Goal: Task Accomplishment & Management: Manage account settings

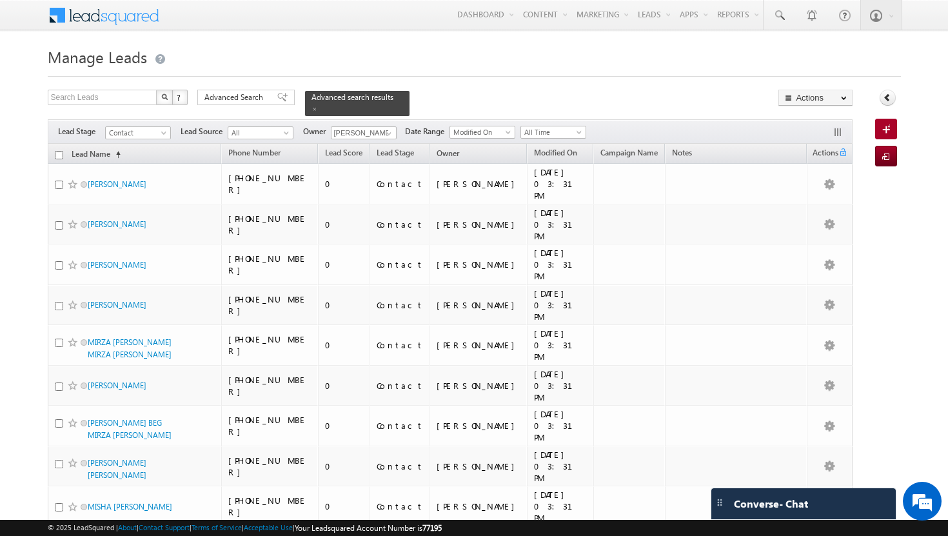
click at [60, 151] on input "checkbox" at bounding box center [59, 155] width 8 height 8
checkbox input "true"
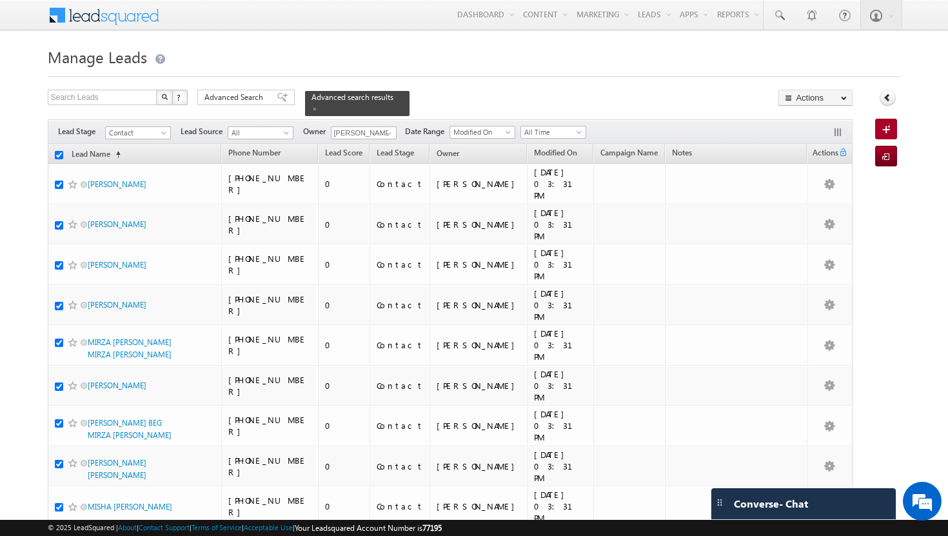
checkbox input "true"
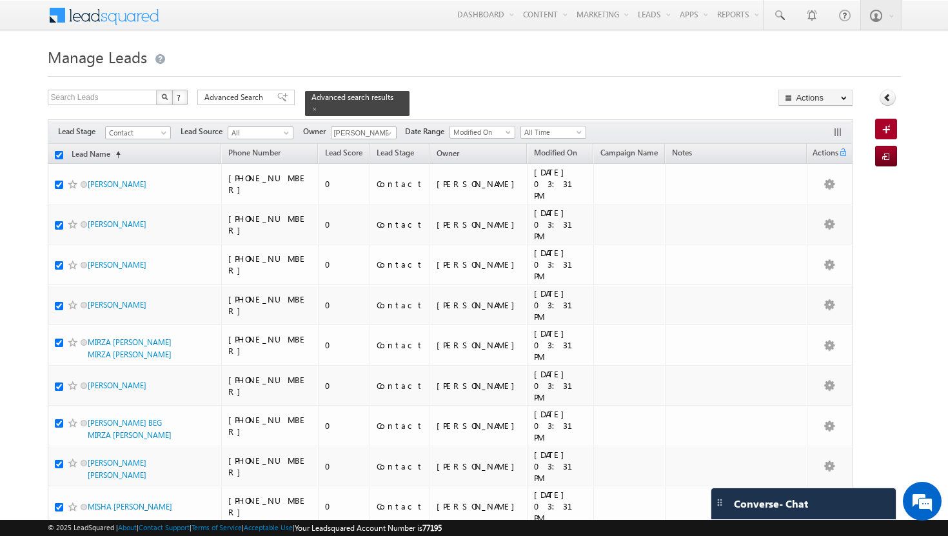
checkbox input "true"
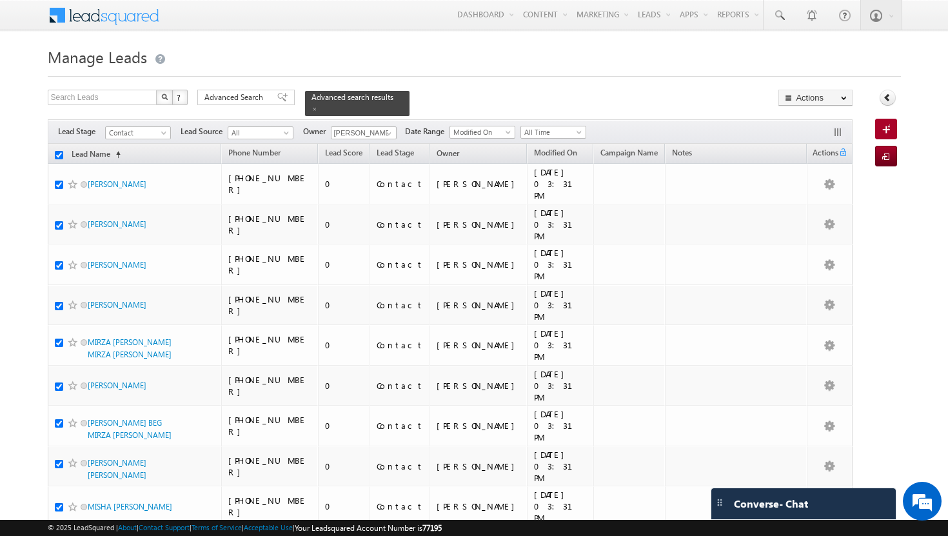
checkbox input "true"
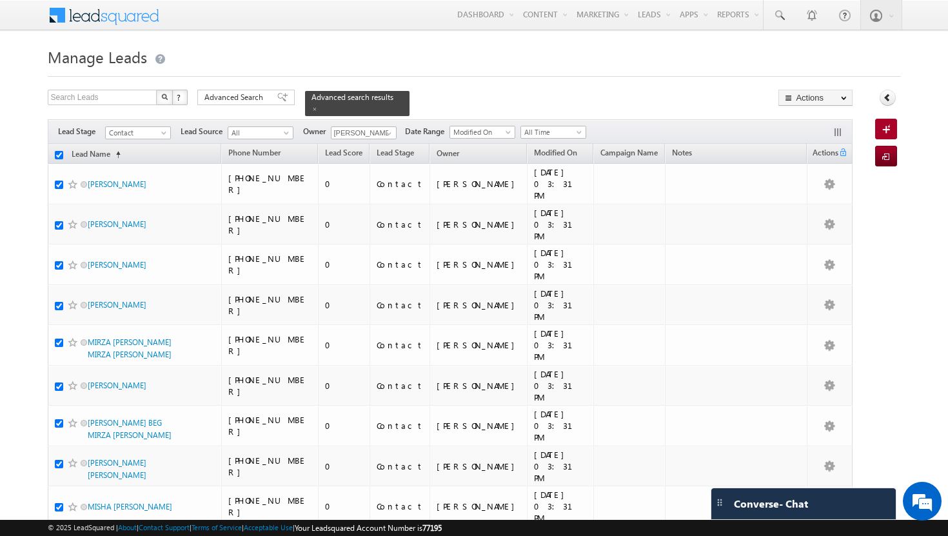
checkbox input "true"
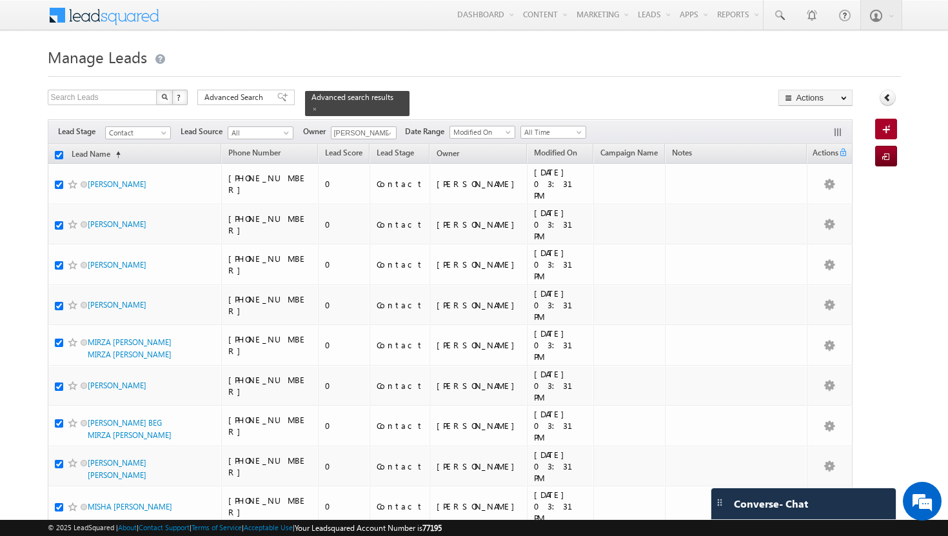
checkbox input "true"
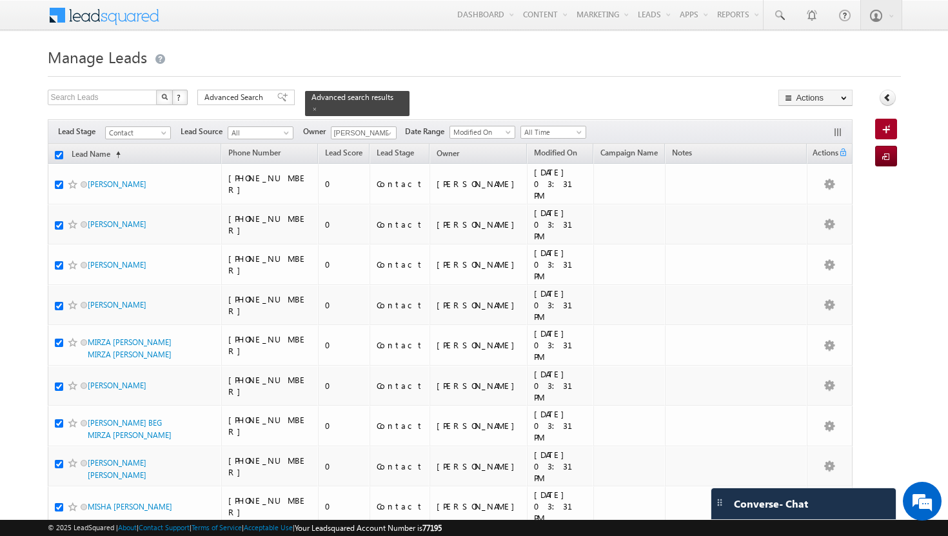
checkbox input "true"
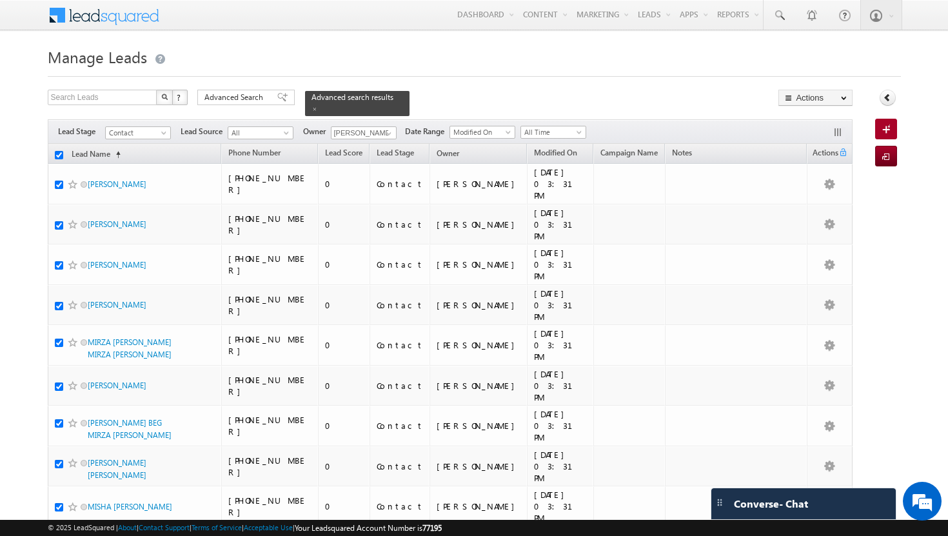
checkbox input "true"
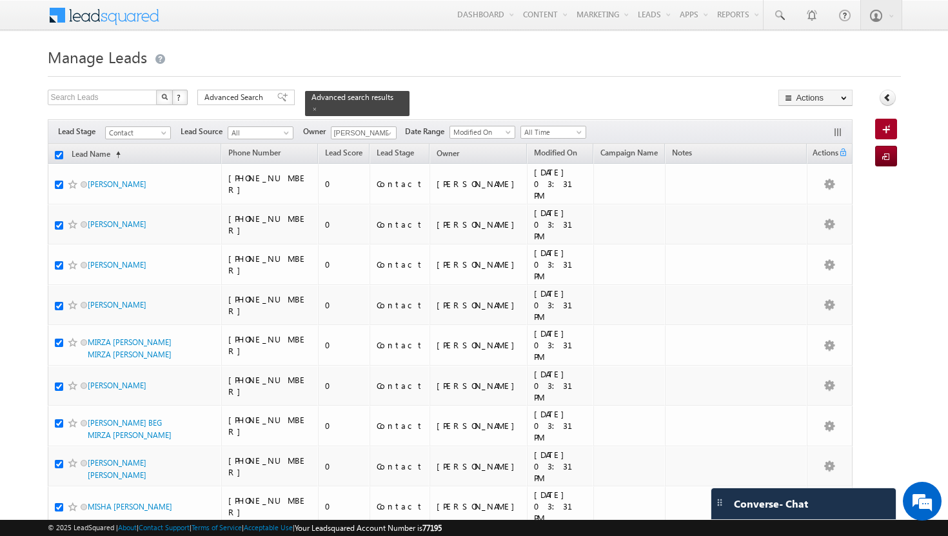
checkbox input "true"
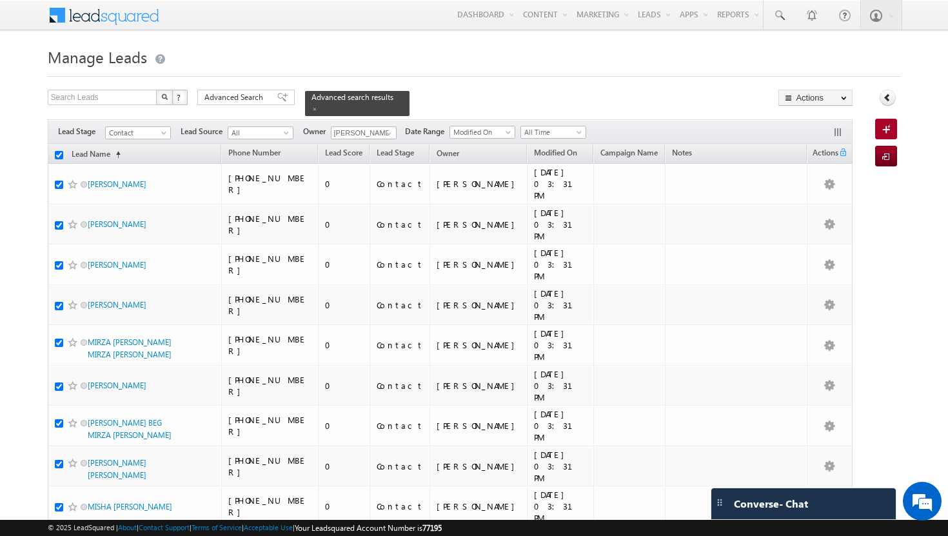
checkbox input "true"
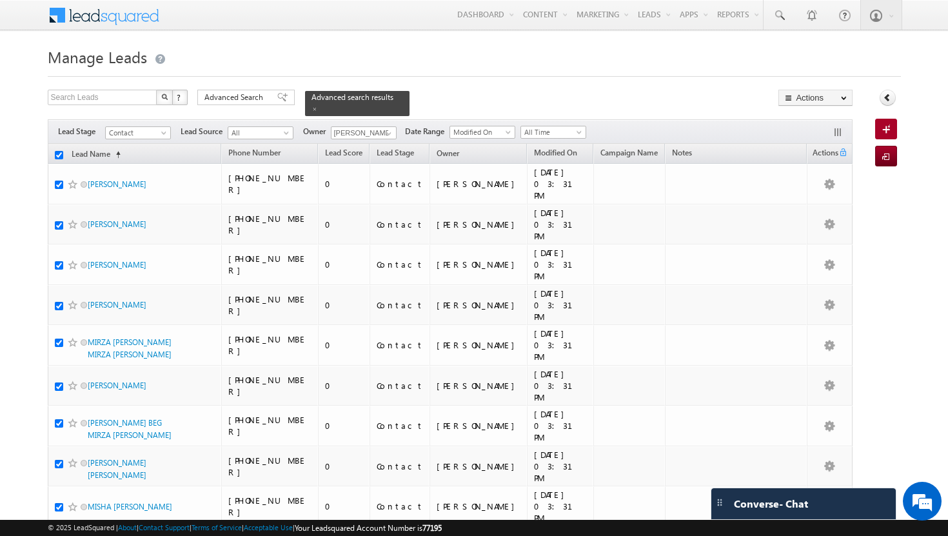
checkbox input "true"
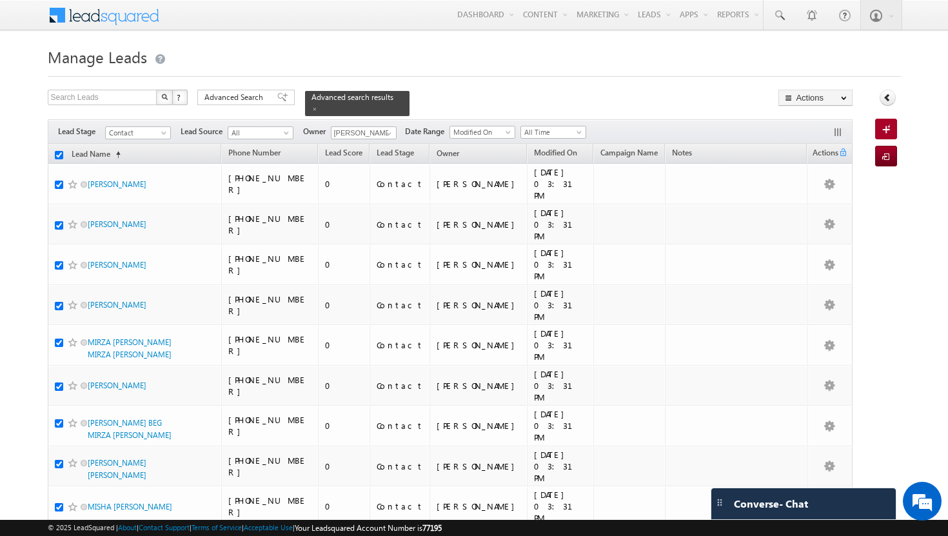
checkbox input "true"
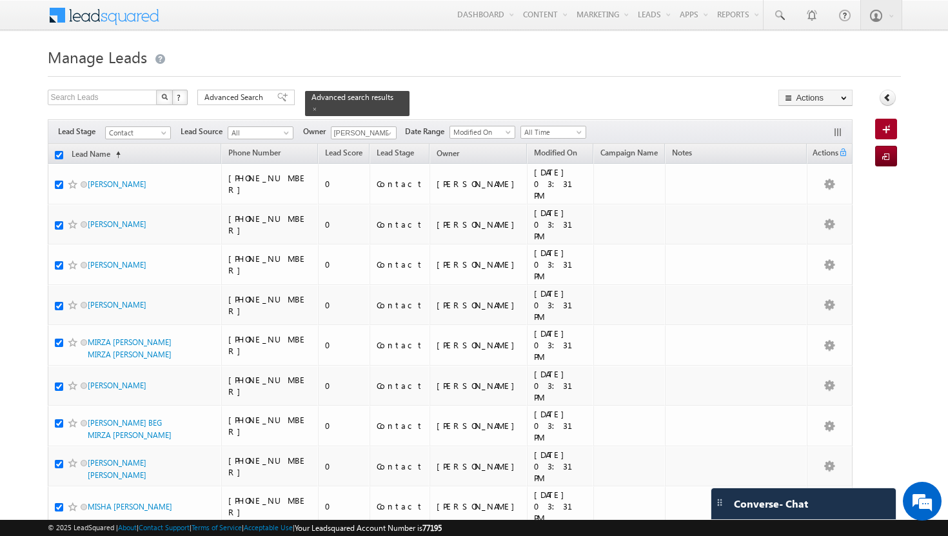
checkbox input "true"
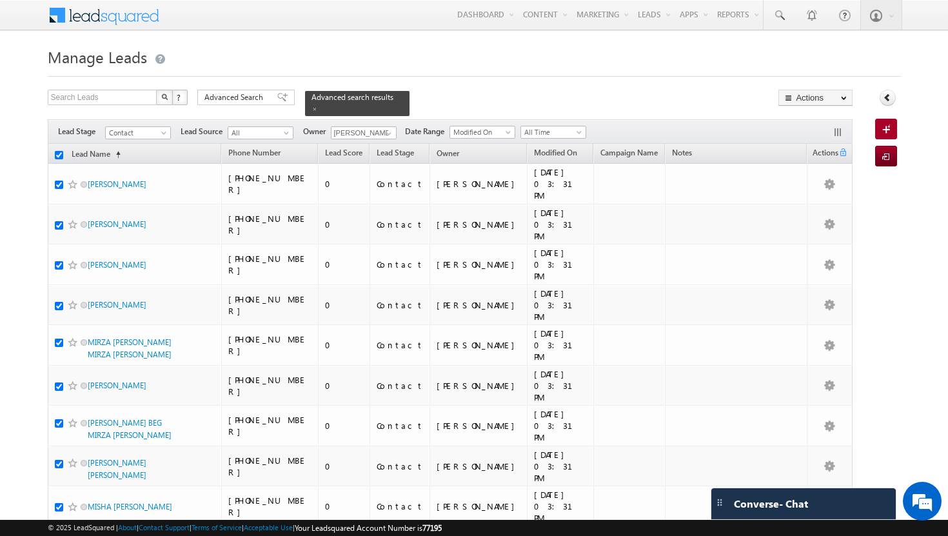
checkbox input "true"
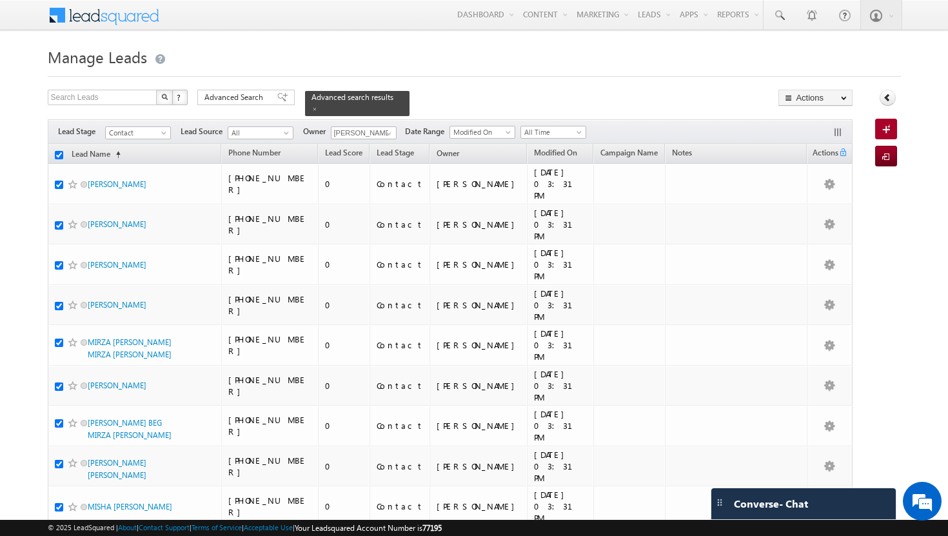
checkbox input "true"
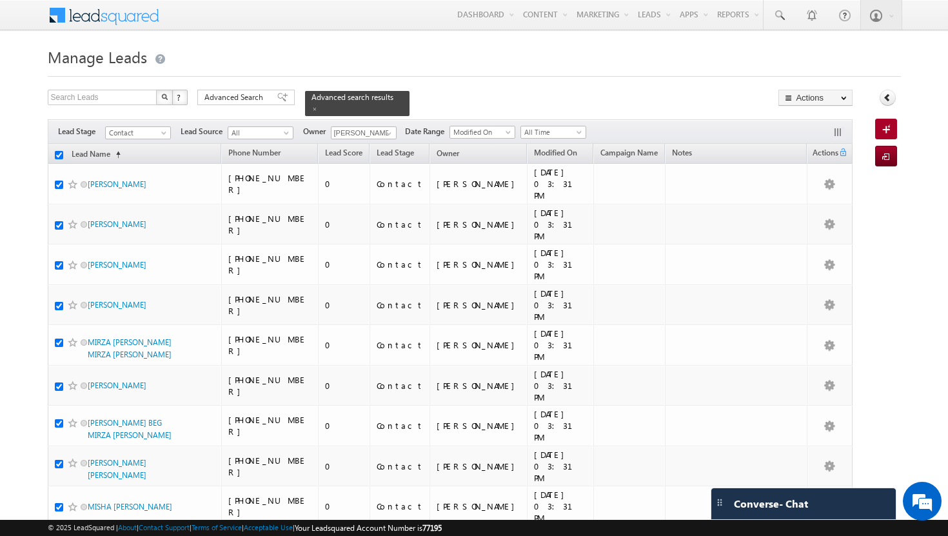
checkbox input "true"
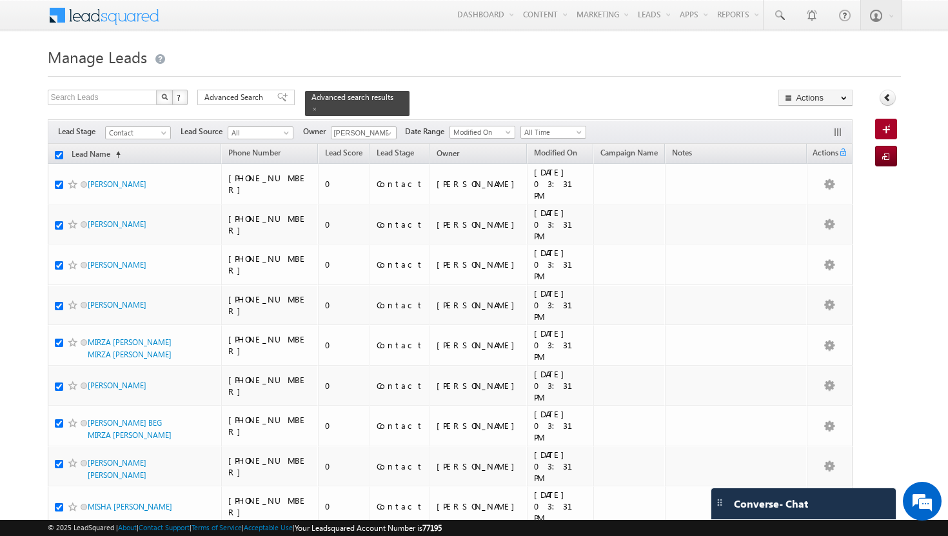
checkbox input "true"
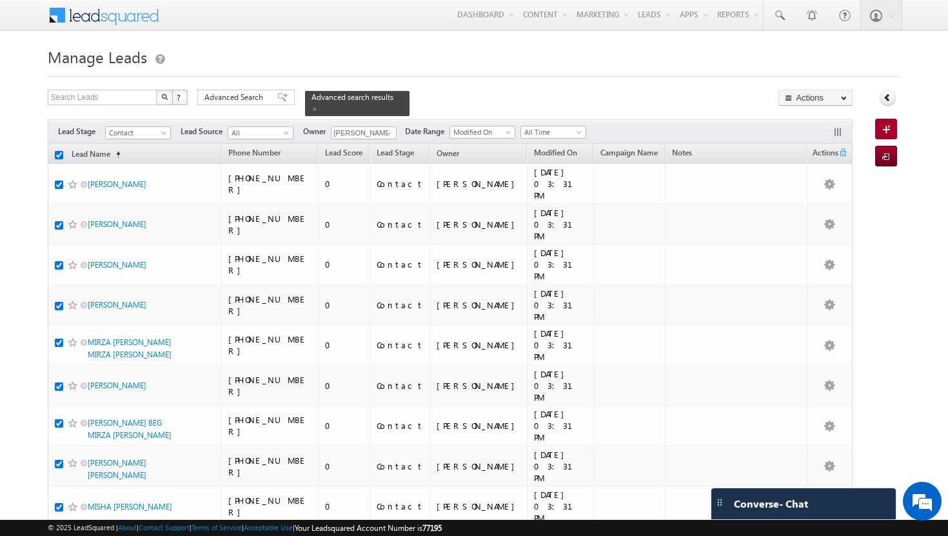
checkbox input "true"
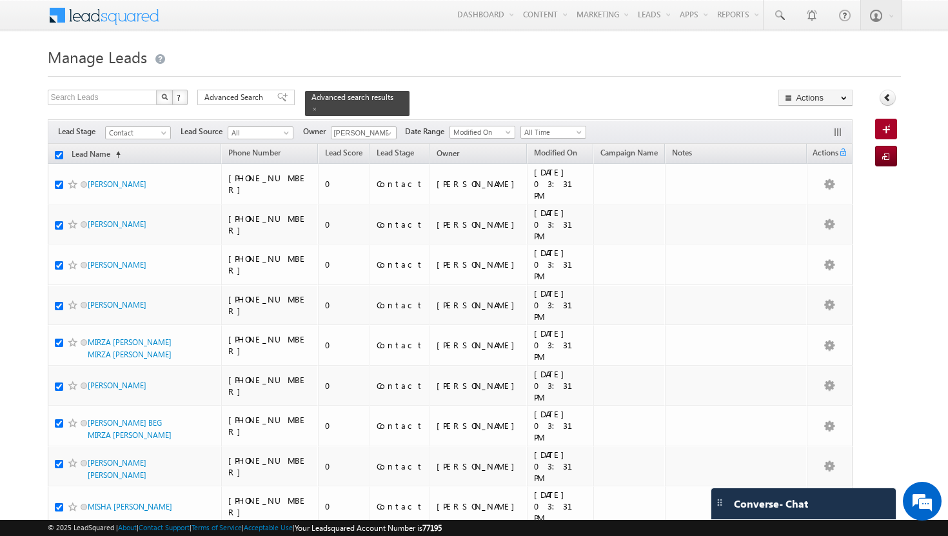
checkbox input "true"
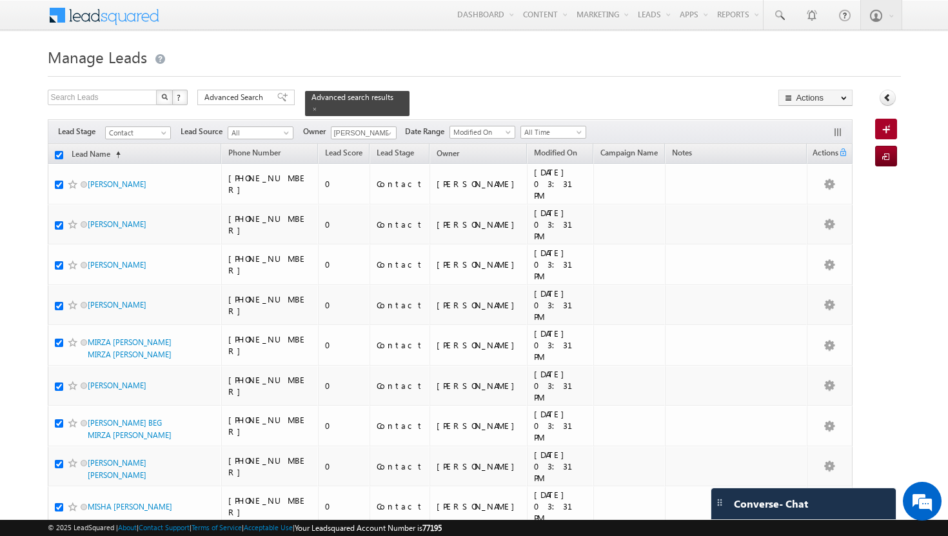
checkbox input "true"
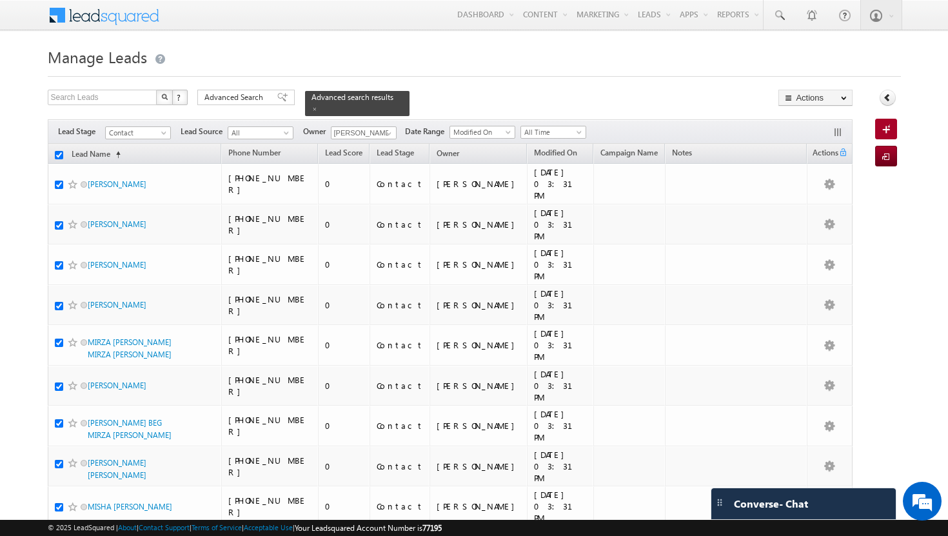
checkbox input "true"
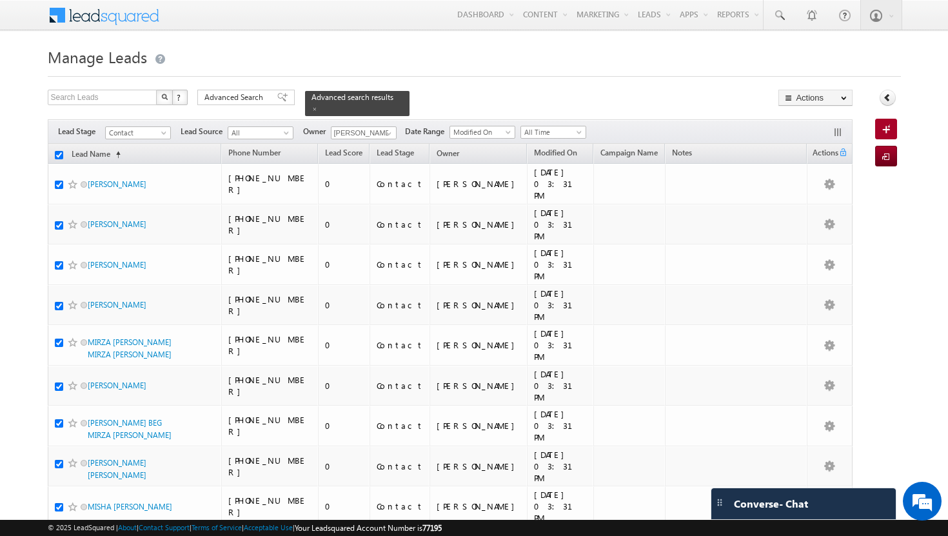
checkbox input "true"
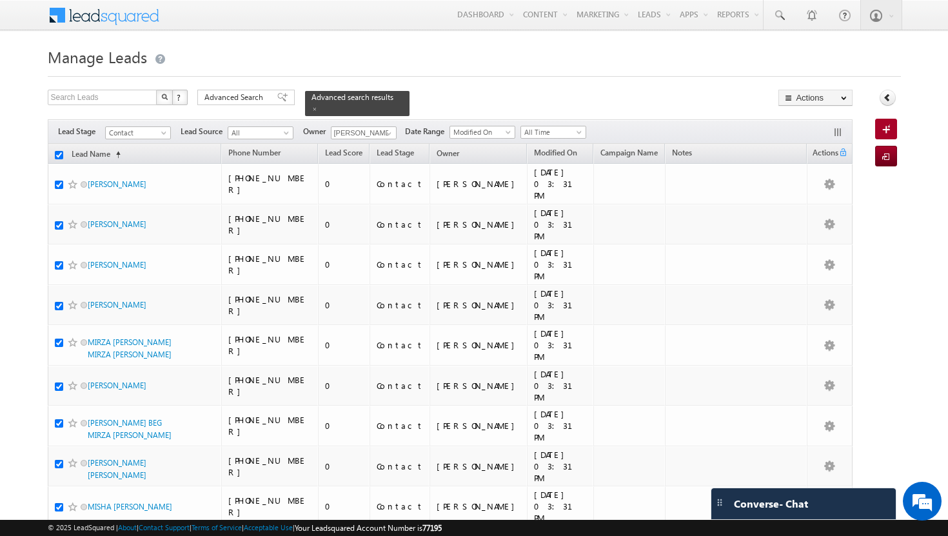
checkbox input "true"
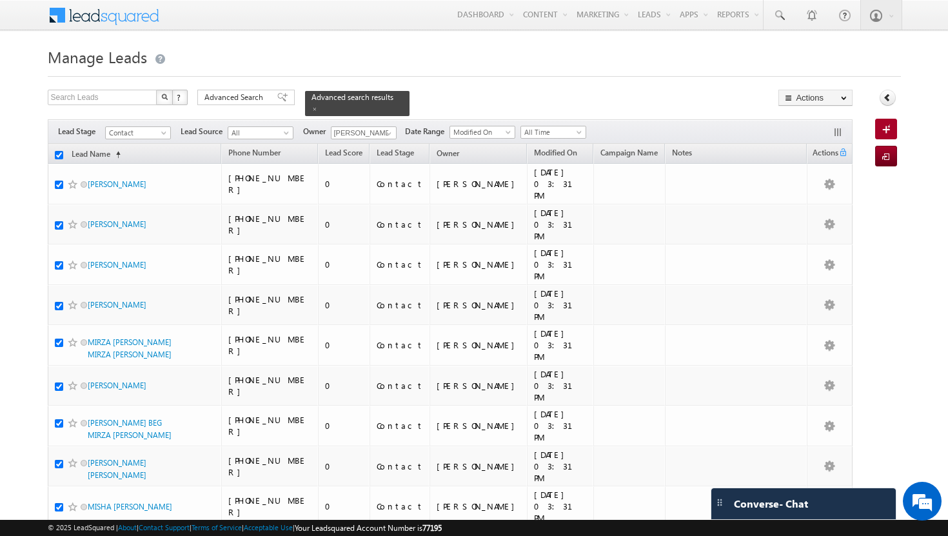
checkbox input "true"
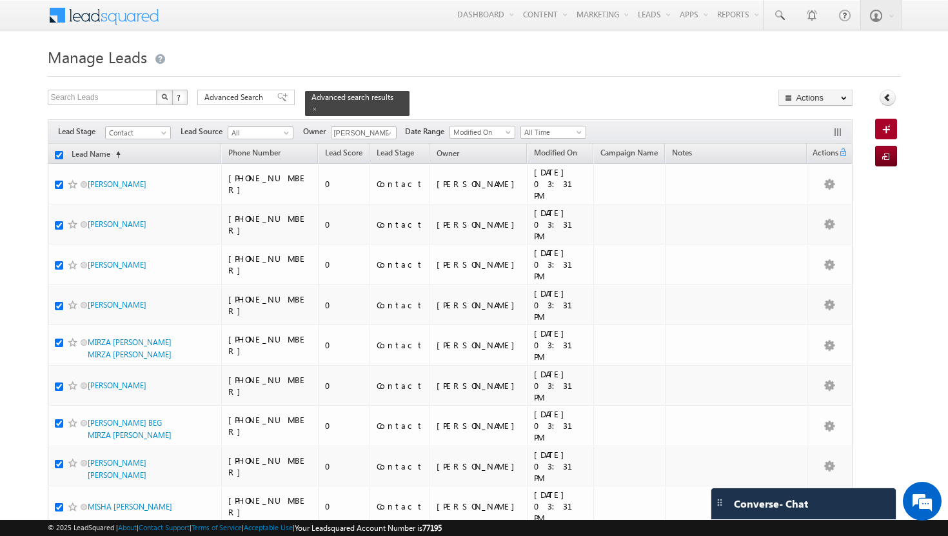
checkbox input "true"
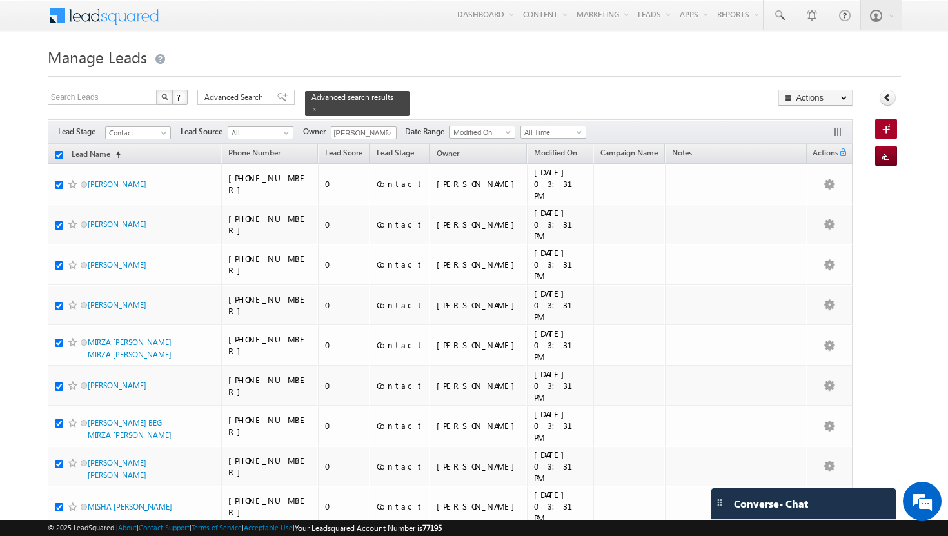
checkbox input "true"
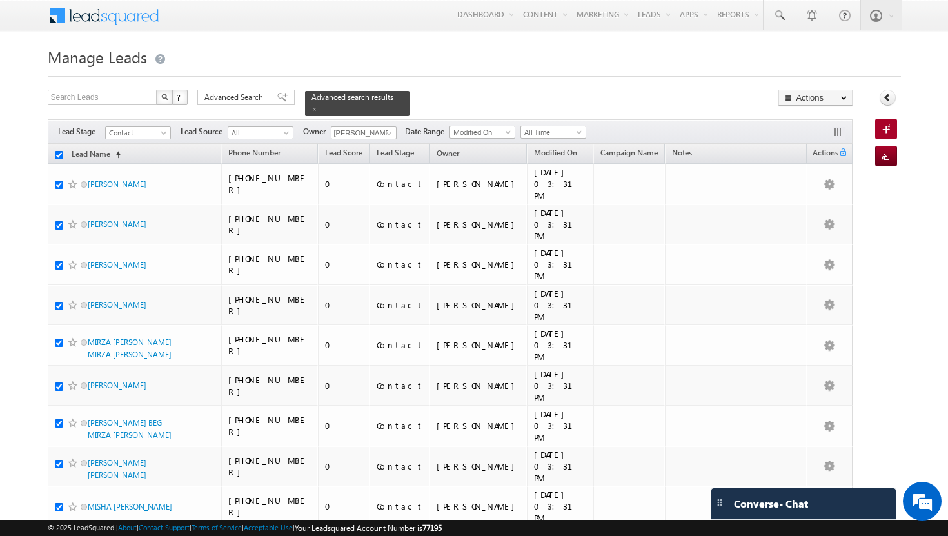
checkbox input "true"
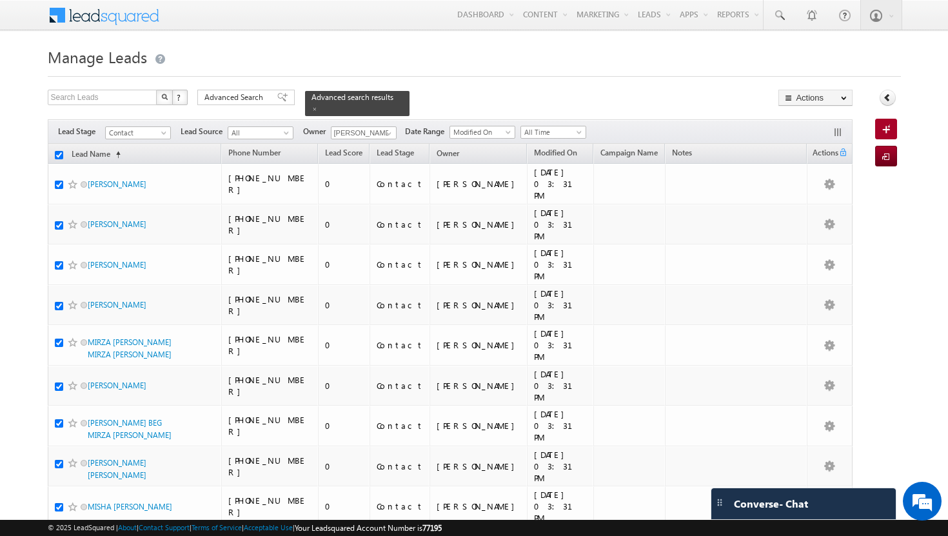
checkbox input "true"
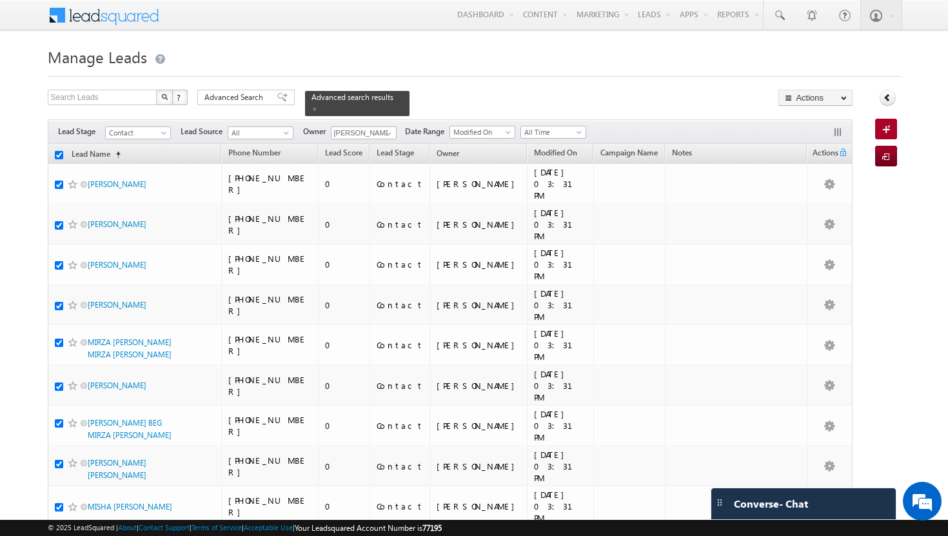
checkbox input "true"
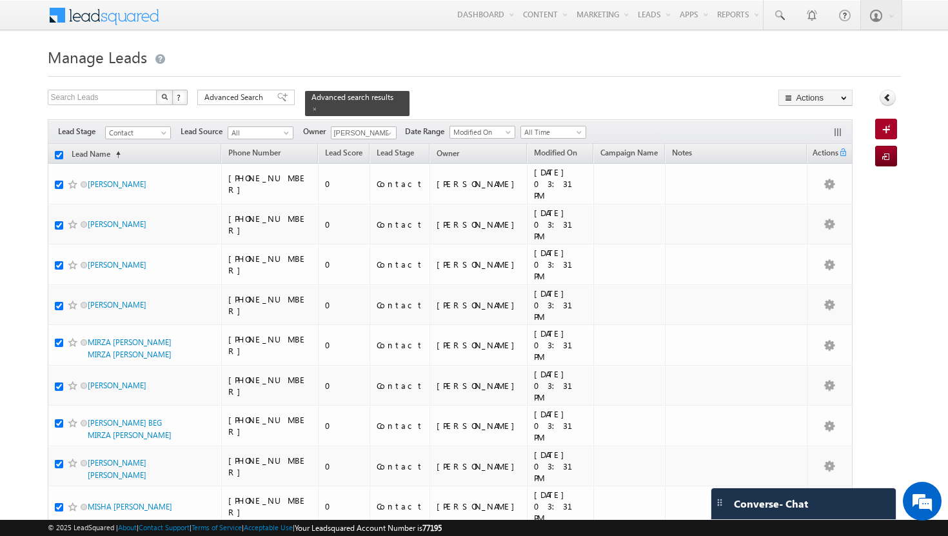
checkbox input "true"
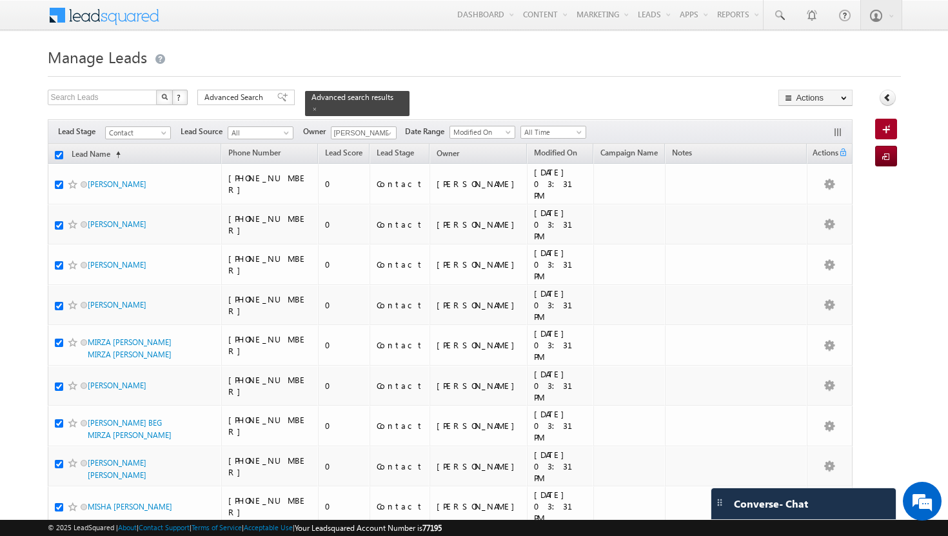
checkbox input "true"
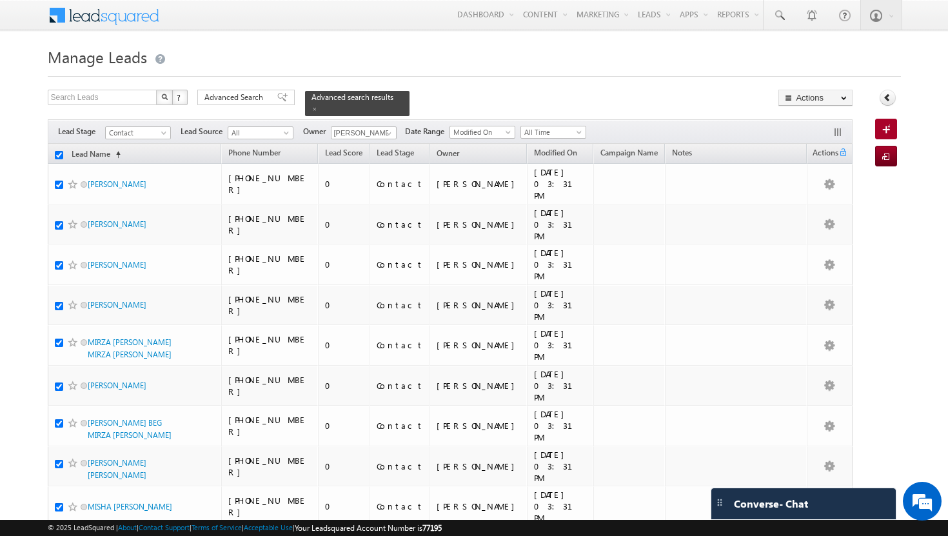
checkbox input "true"
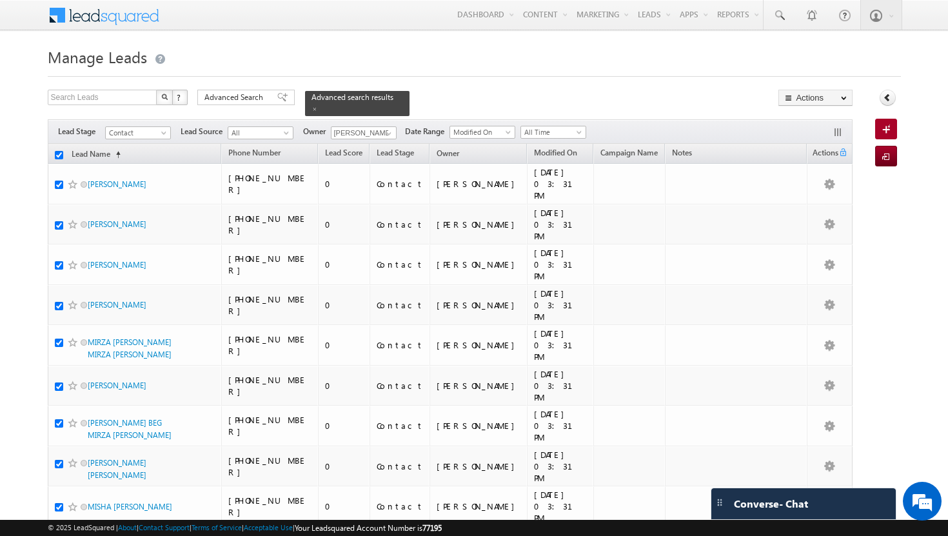
checkbox input "true"
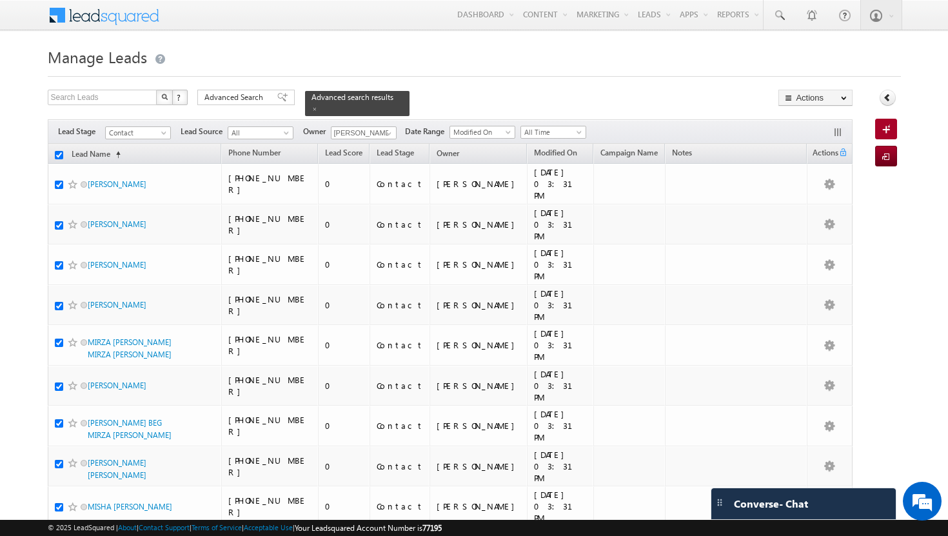
checkbox input "true"
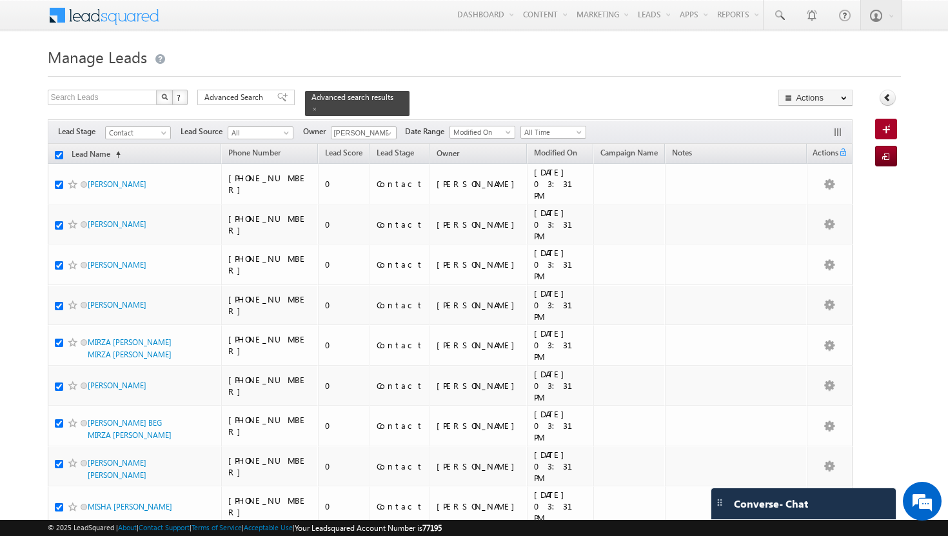
checkbox input "true"
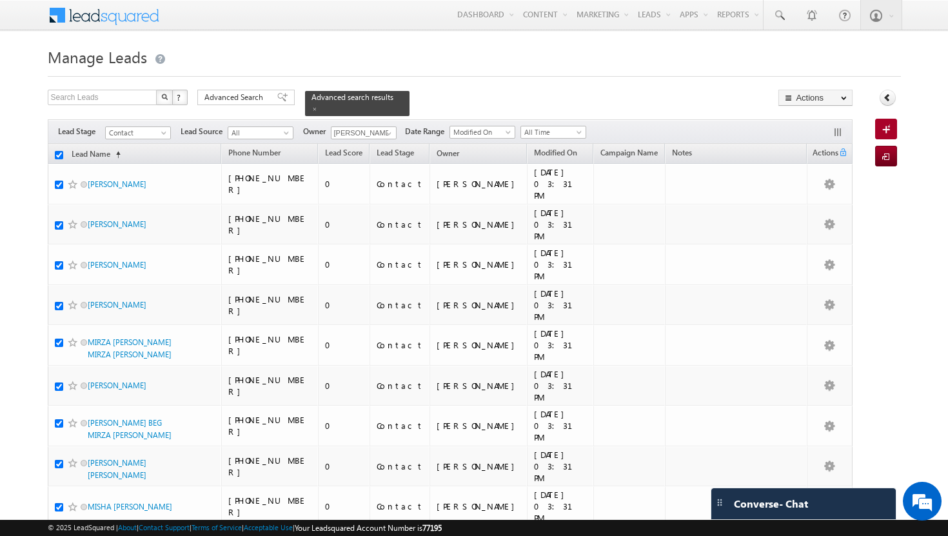
checkbox input "true"
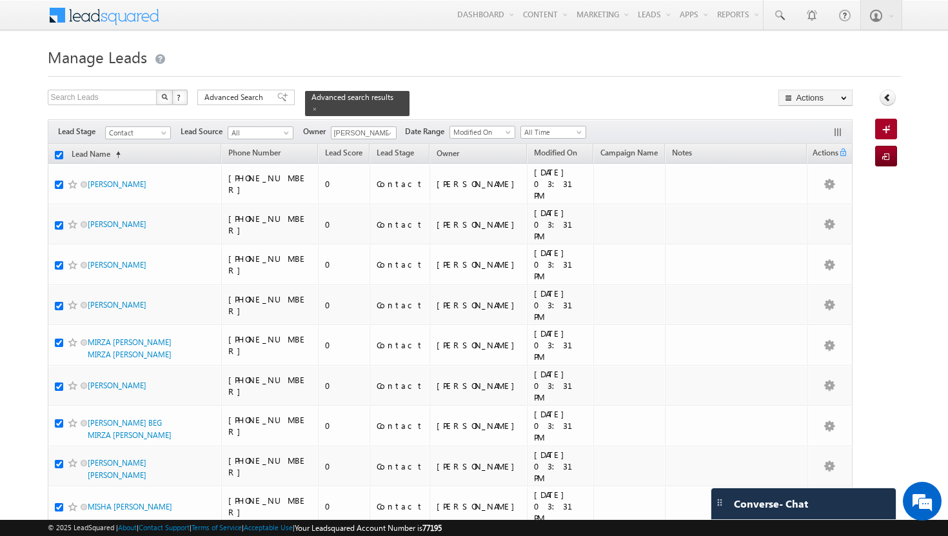
checkbox input "true"
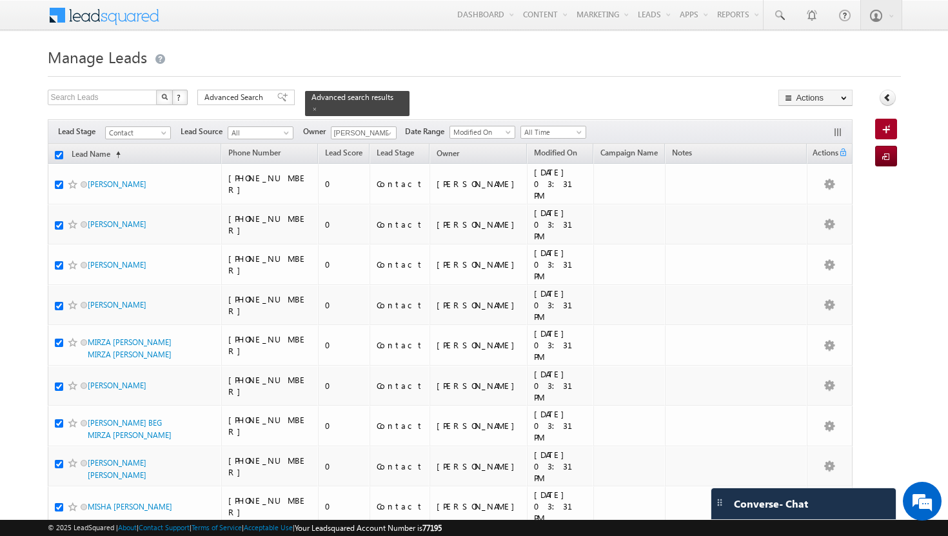
checkbox input "true"
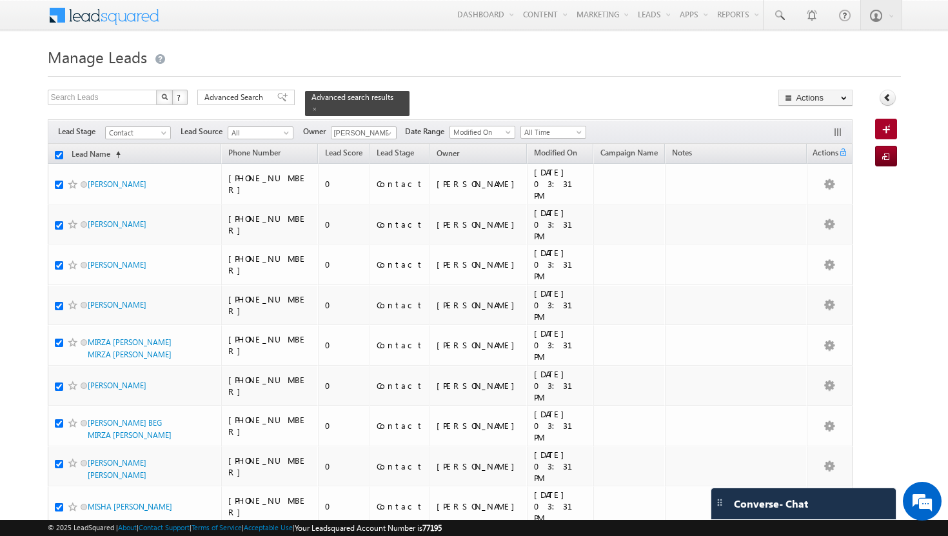
checkbox input "true"
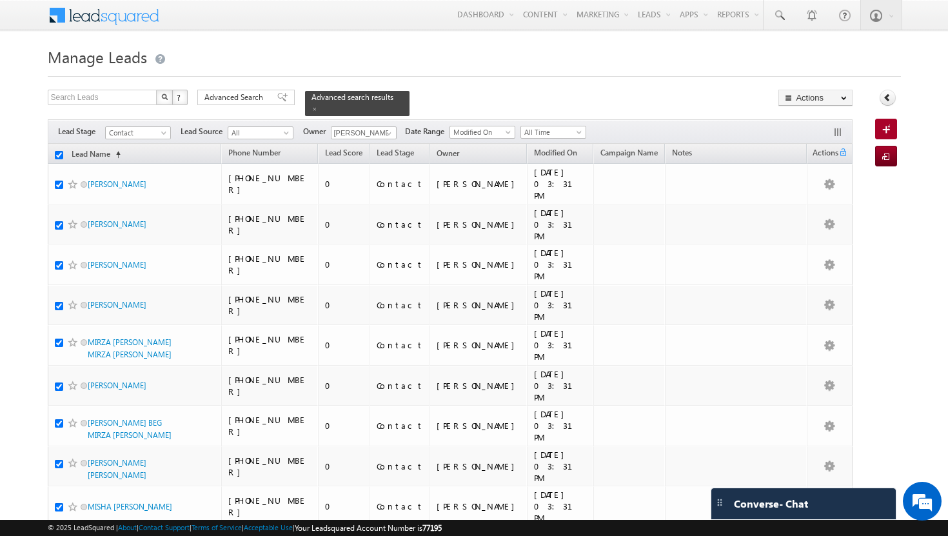
checkbox input "true"
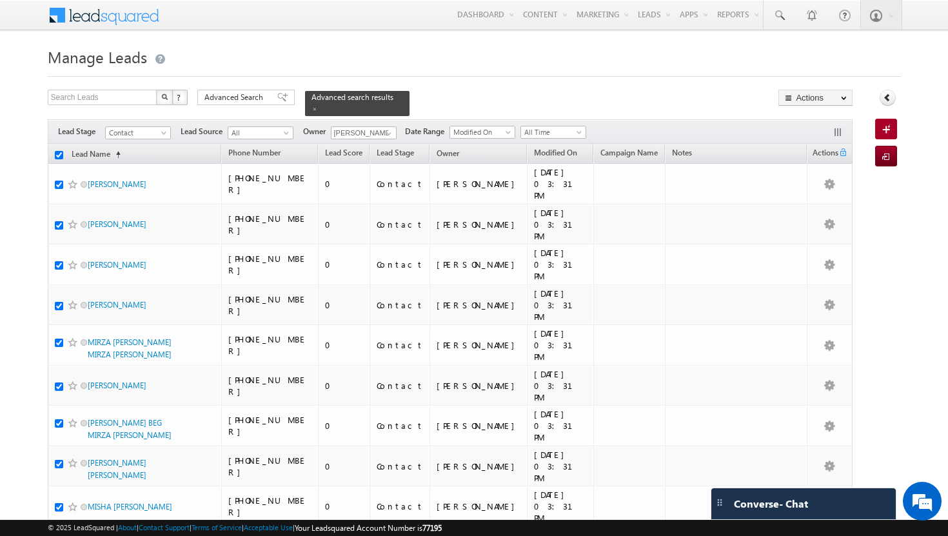
checkbox input "true"
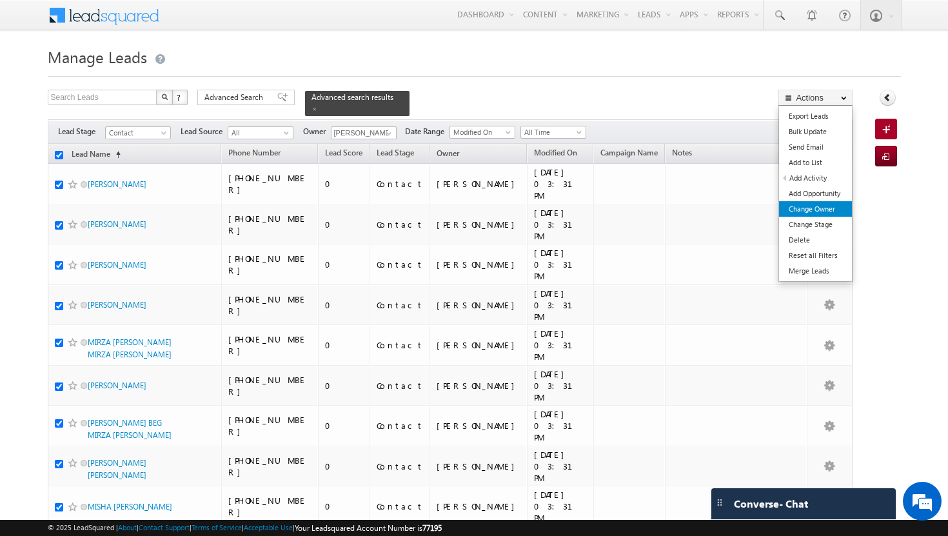
click at [826, 212] on link "Change Owner" at bounding box center [815, 208] width 73 height 15
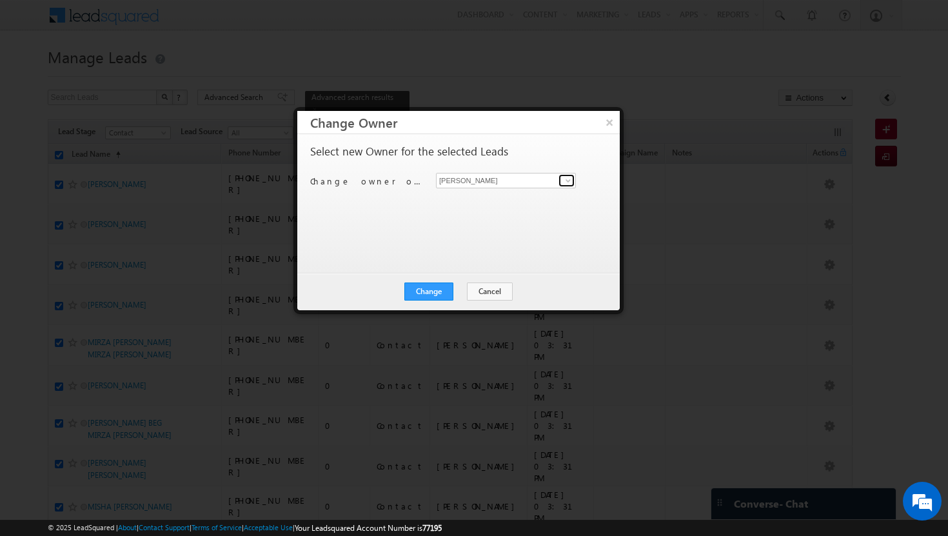
click at [570, 183] on span at bounding box center [568, 180] width 10 height 10
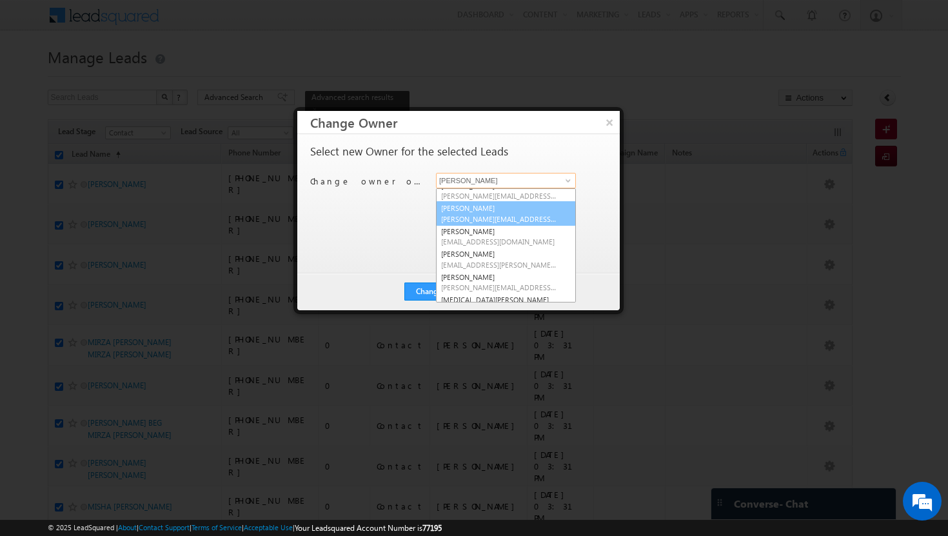
click at [519, 221] on span "basila.tp@indglobal.ae" at bounding box center [499, 219] width 116 height 10
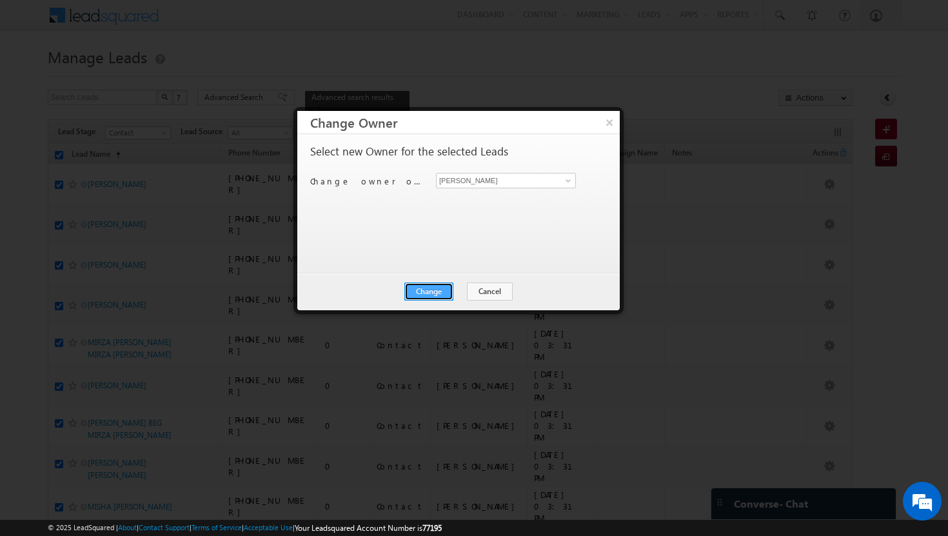
click at [446, 290] on button "Change" at bounding box center [428, 292] width 49 height 18
click at [470, 289] on button "Close" at bounding box center [460, 292] width 41 height 18
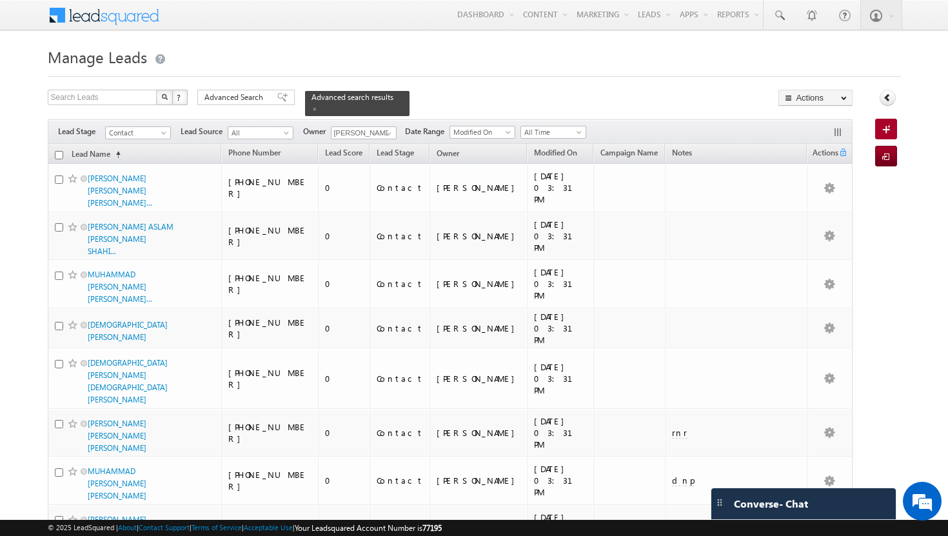
click at [61, 151] on input "checkbox" at bounding box center [59, 155] width 8 height 8
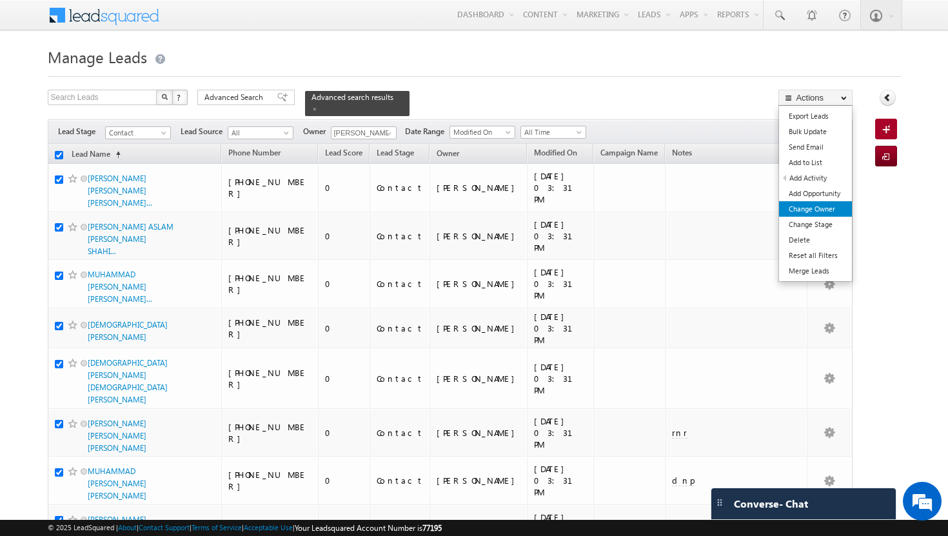
click at [830, 204] on link "Change Owner" at bounding box center [815, 208] width 73 height 15
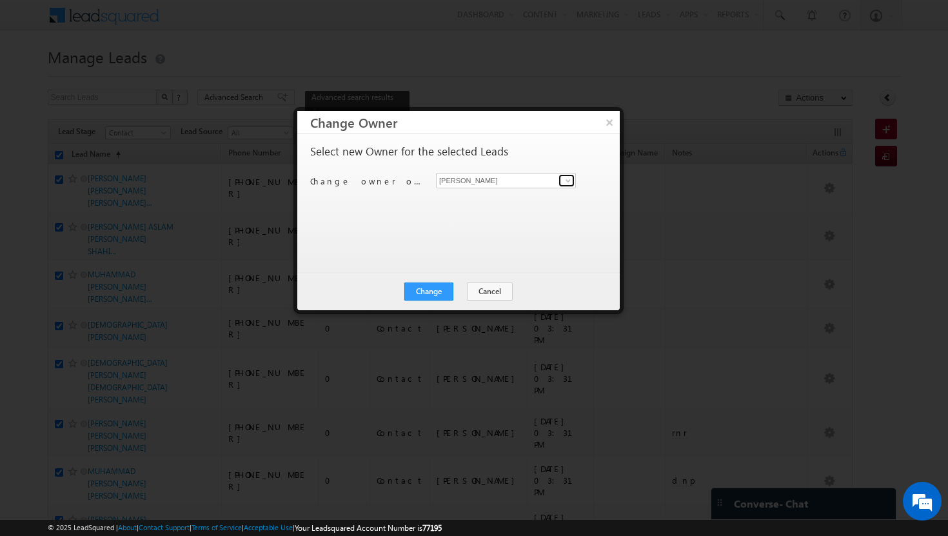
click at [572, 180] on span at bounding box center [568, 180] width 10 height 10
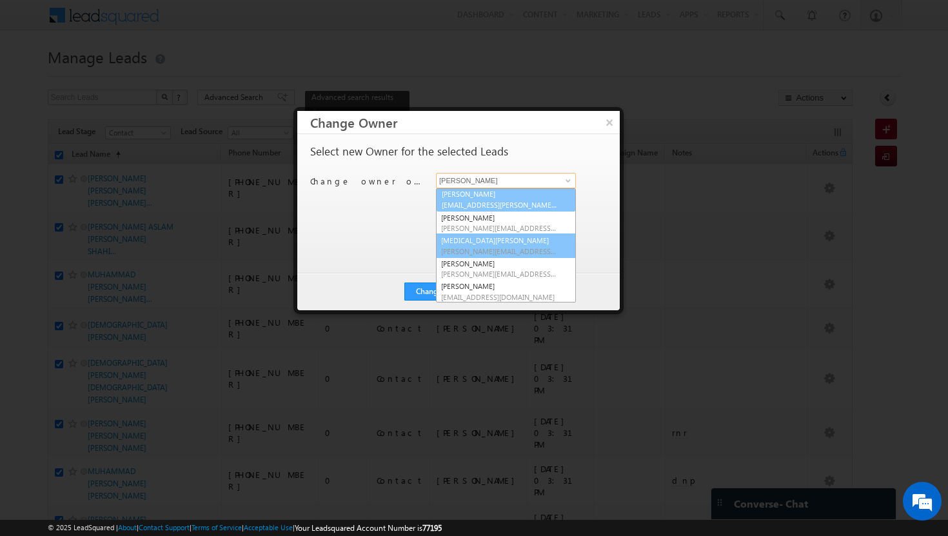
scroll to position [114, 0]
click at [502, 196] on link "Sadia Zahid sadia.zahid@indglobal.ae" at bounding box center [506, 200] width 140 height 25
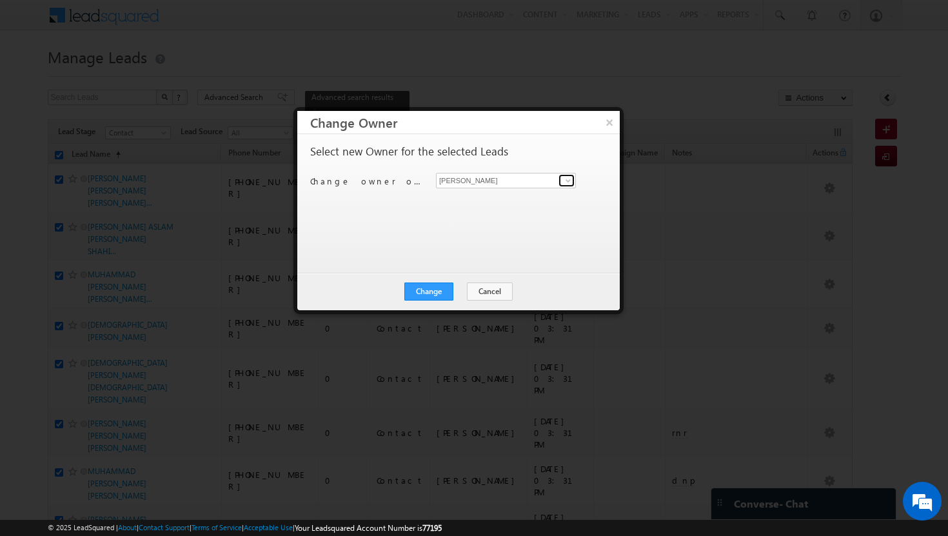
click at [564, 184] on span at bounding box center [568, 180] width 10 height 10
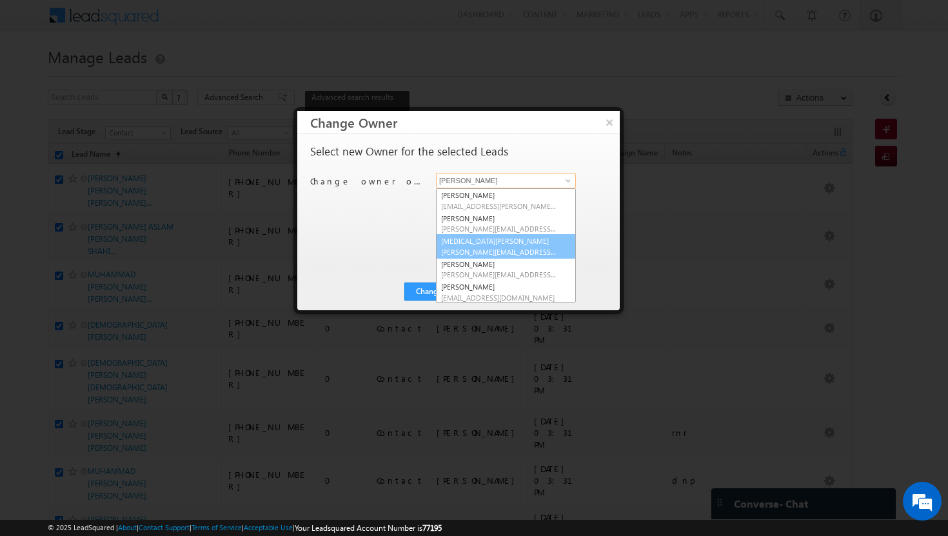
scroll to position [116, 0]
click at [508, 243] on link "syeda bibijan syeda.bibijan@indglobal.ae" at bounding box center [506, 244] width 140 height 25
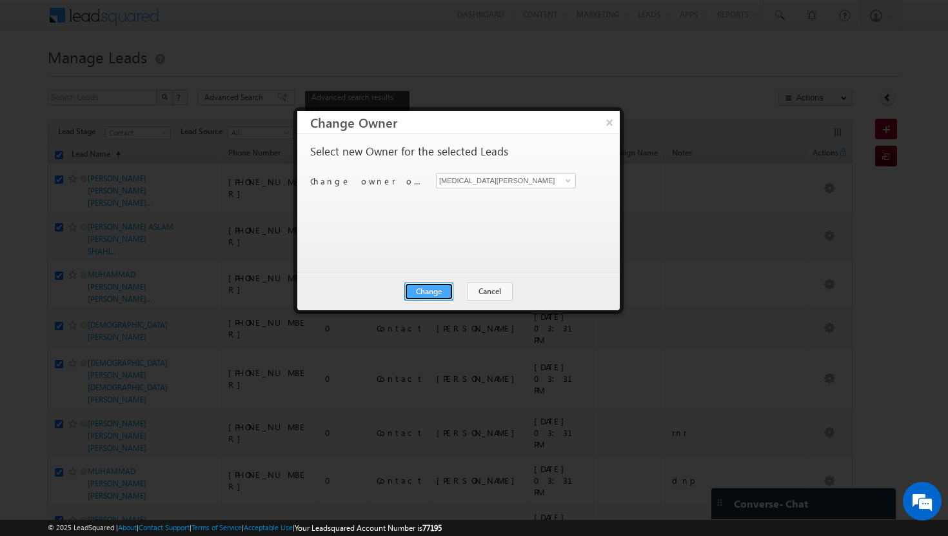
click at [418, 293] on button "Change" at bounding box center [428, 292] width 49 height 18
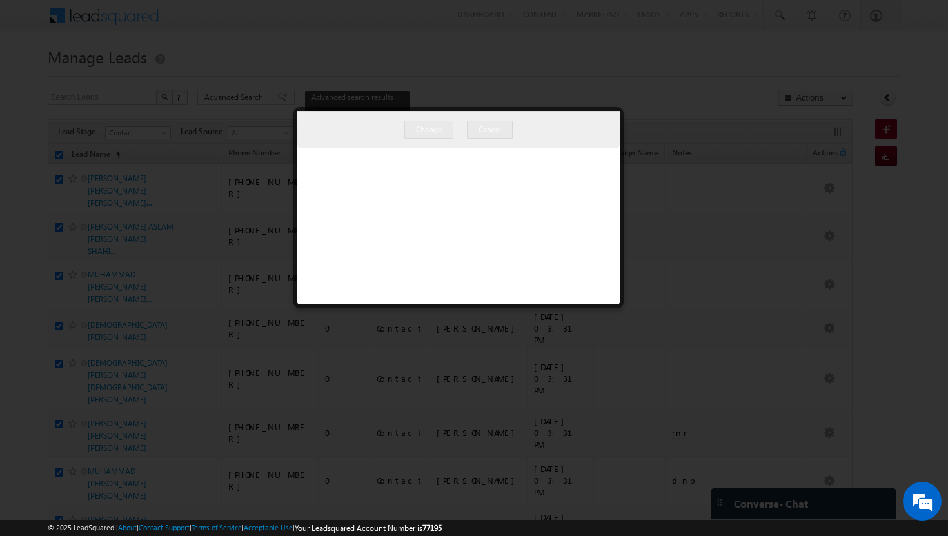
click at [654, 84] on div at bounding box center [474, 268] width 948 height 536
click at [654, 77] on div at bounding box center [474, 268] width 948 height 536
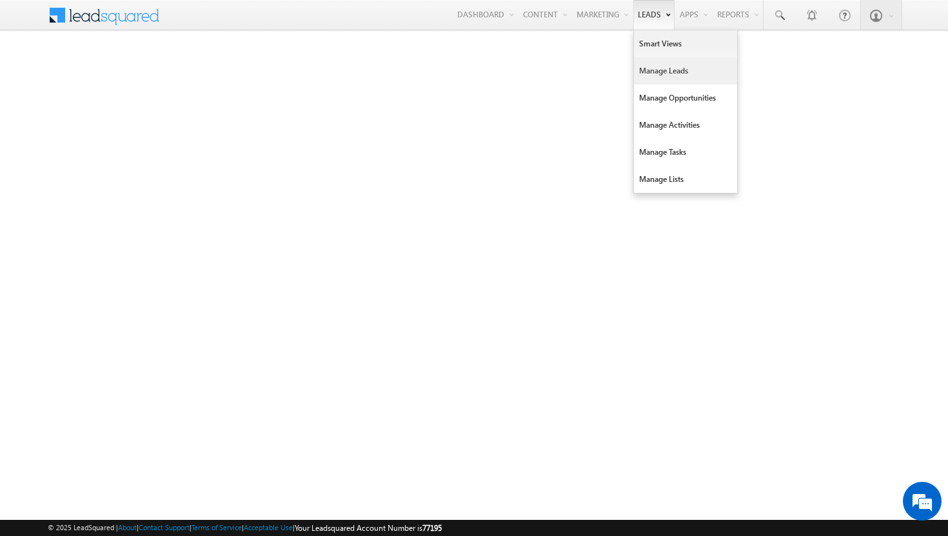
click at [655, 68] on link "Manage Leads" at bounding box center [685, 70] width 103 height 27
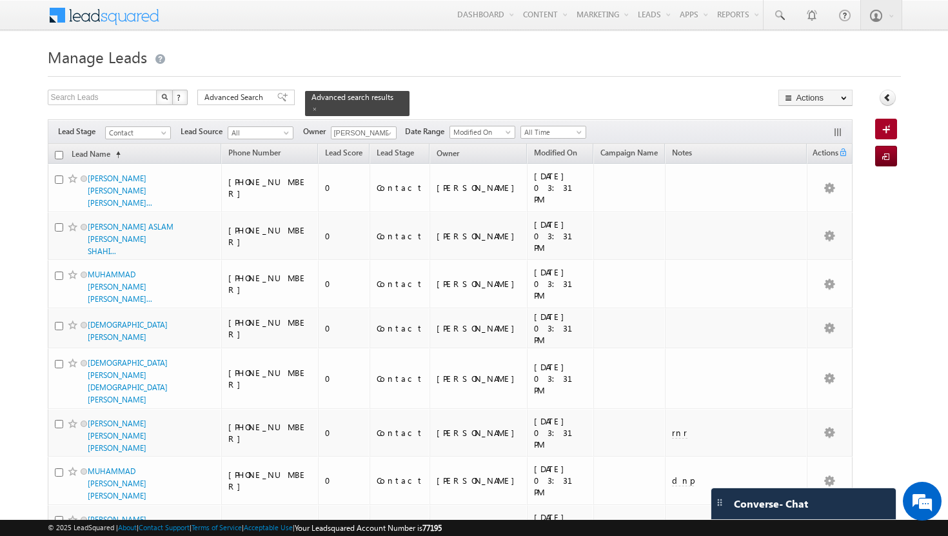
click at [58, 152] on th "Lead Name (sorted ascending)" at bounding box center [135, 154] width 174 height 20
click at [59, 151] on input "checkbox" at bounding box center [59, 155] width 8 height 8
checkbox input "true"
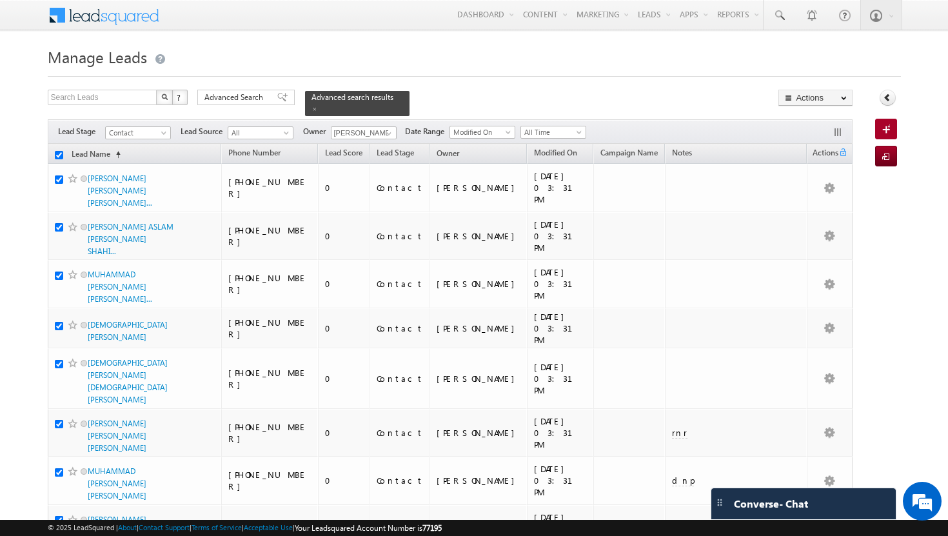
checkbox input "true"
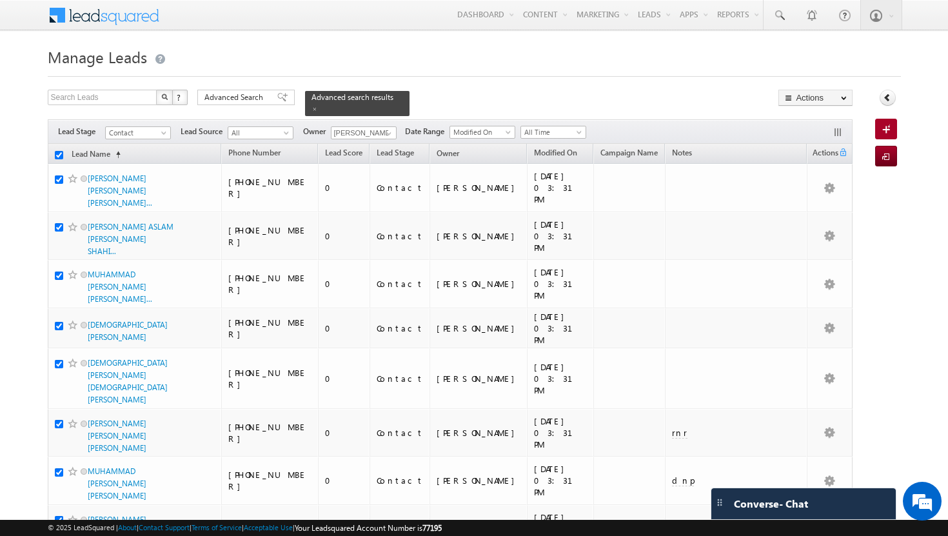
checkbox input "true"
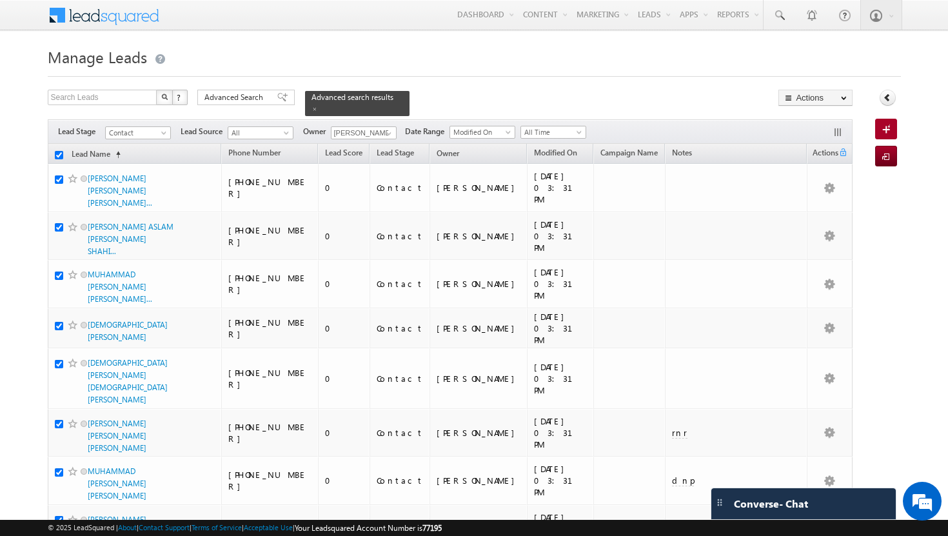
checkbox input "true"
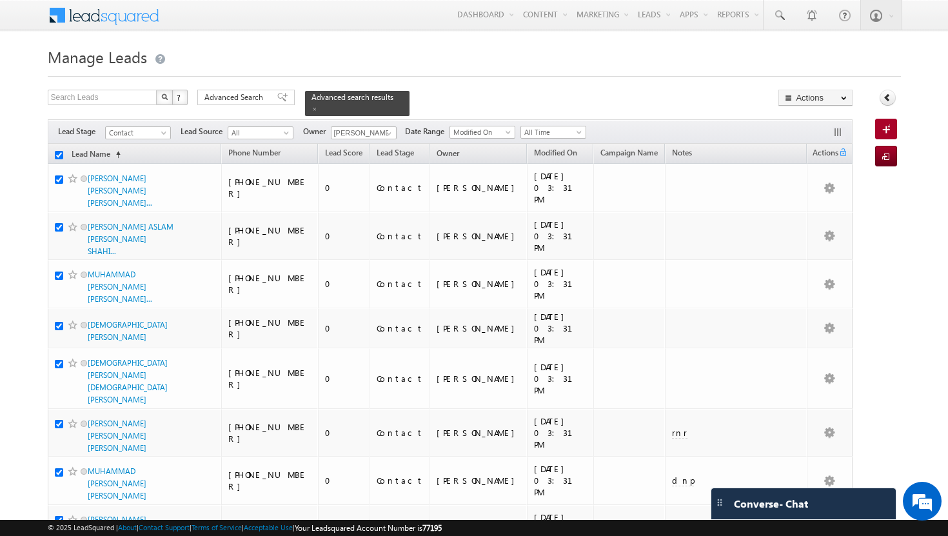
checkbox input "true"
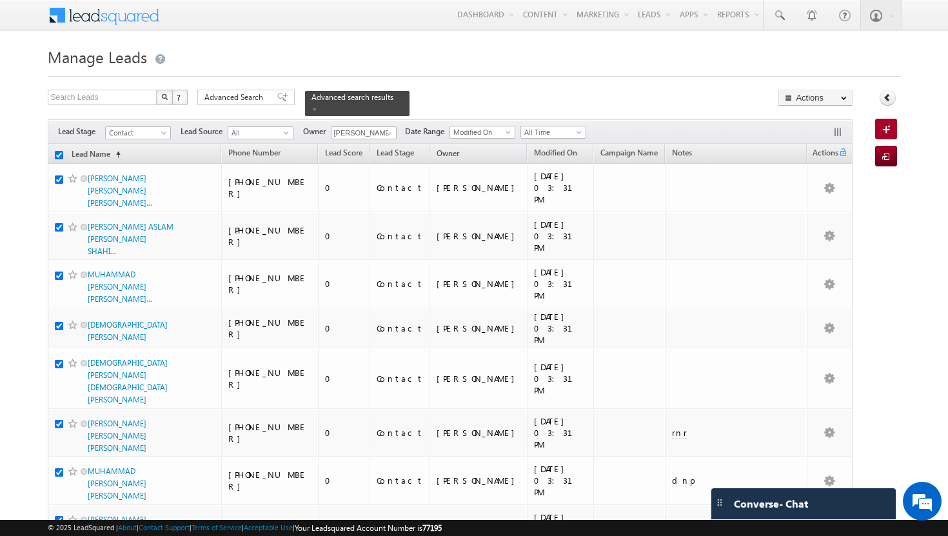
checkbox input "true"
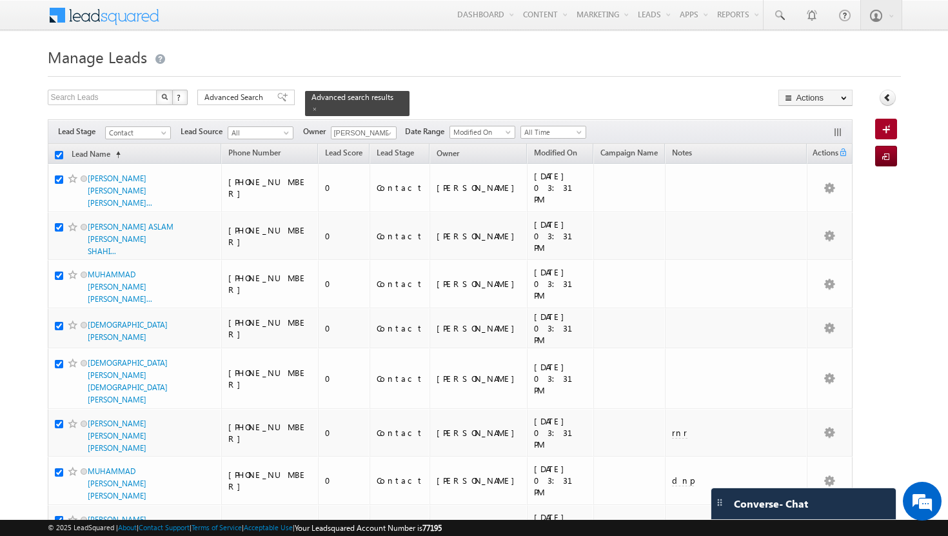
checkbox input "true"
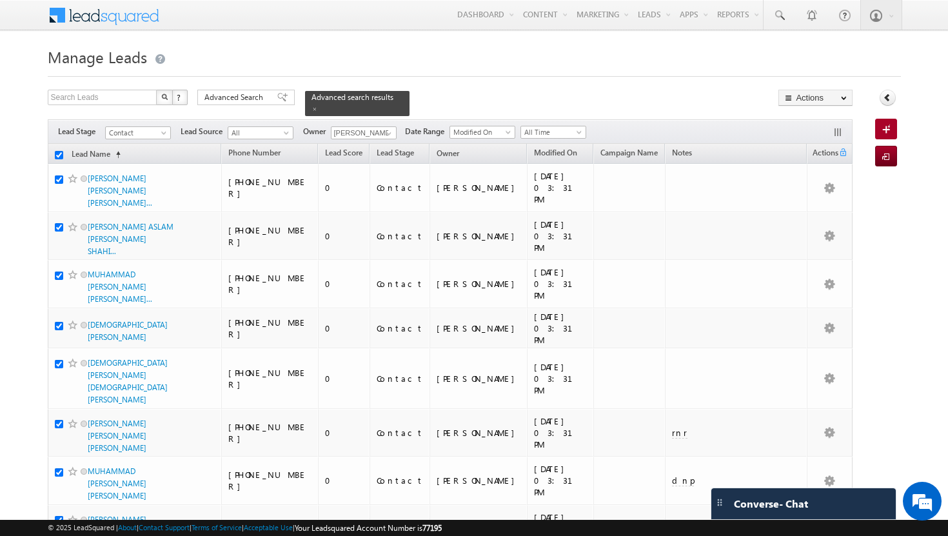
checkbox input "true"
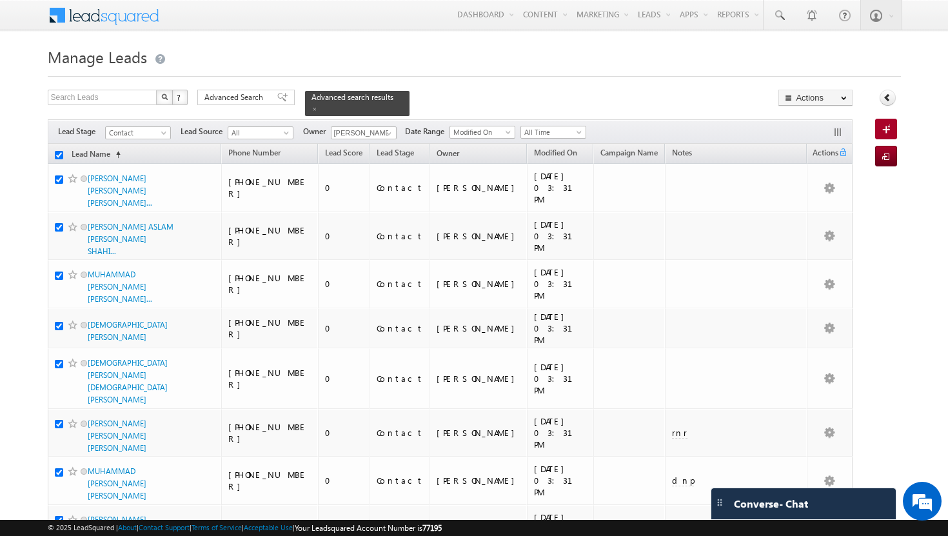
checkbox input "true"
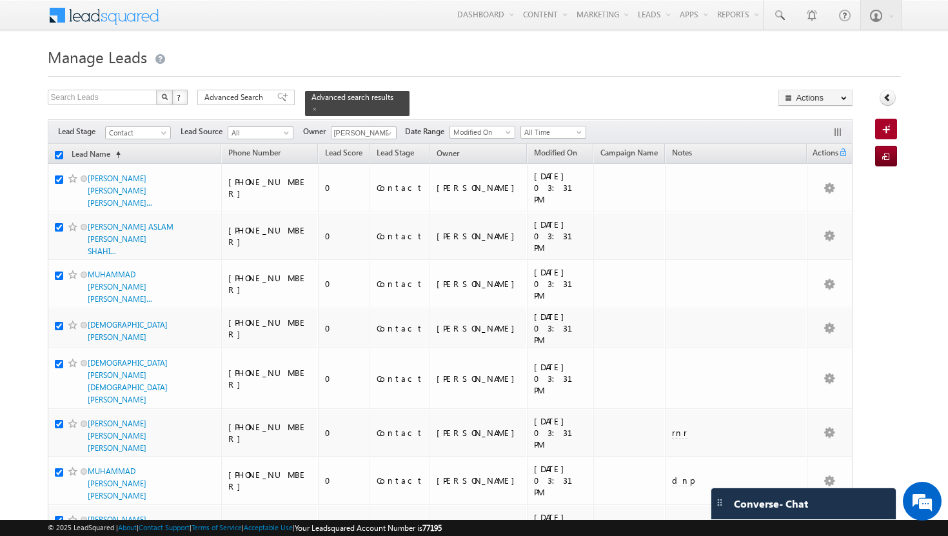
checkbox input "true"
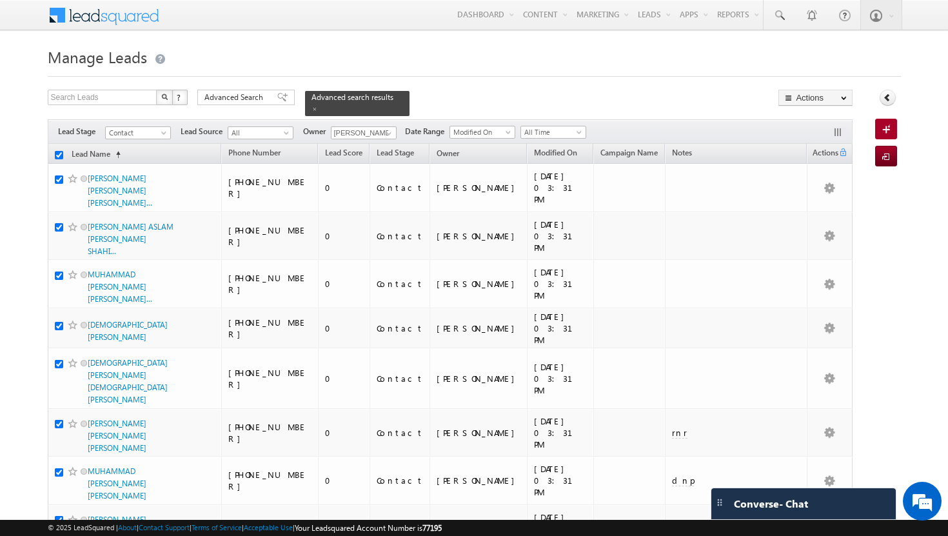
checkbox input "true"
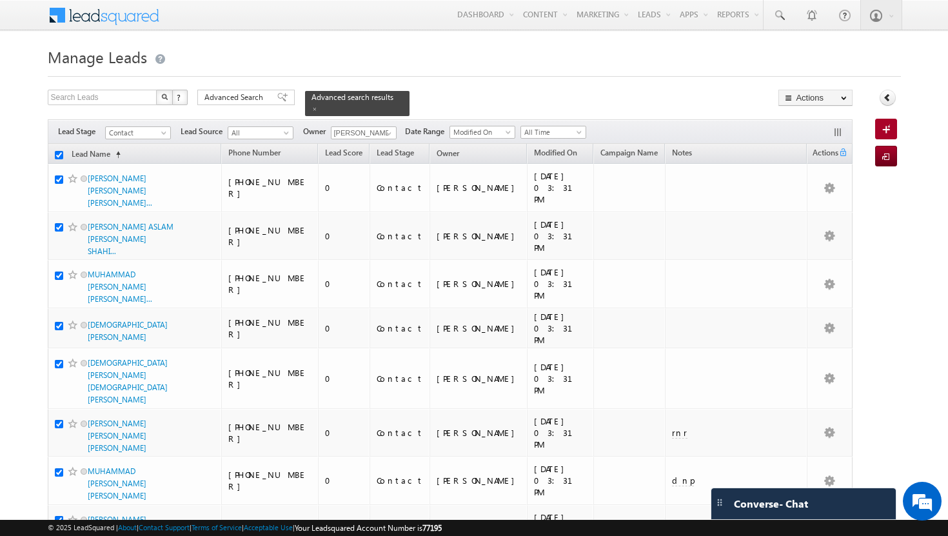
checkbox input "true"
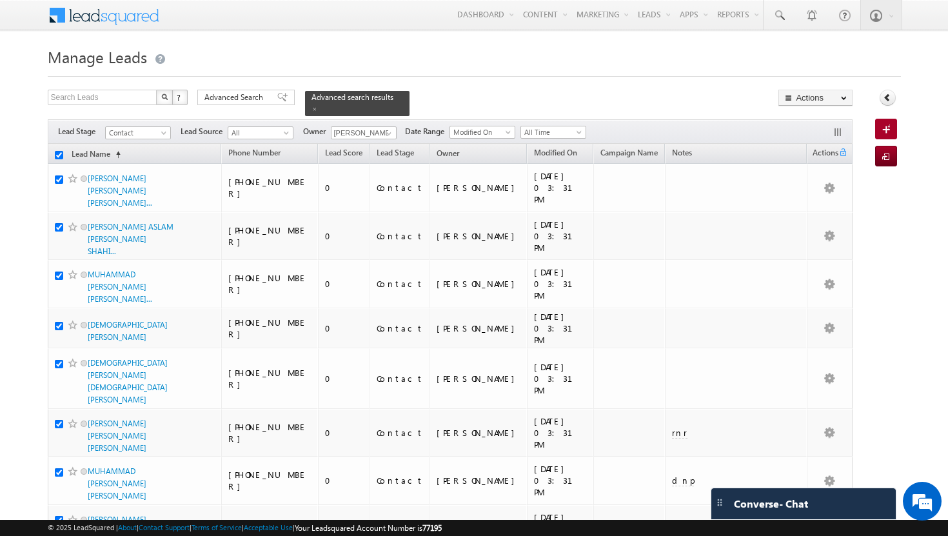
checkbox input "true"
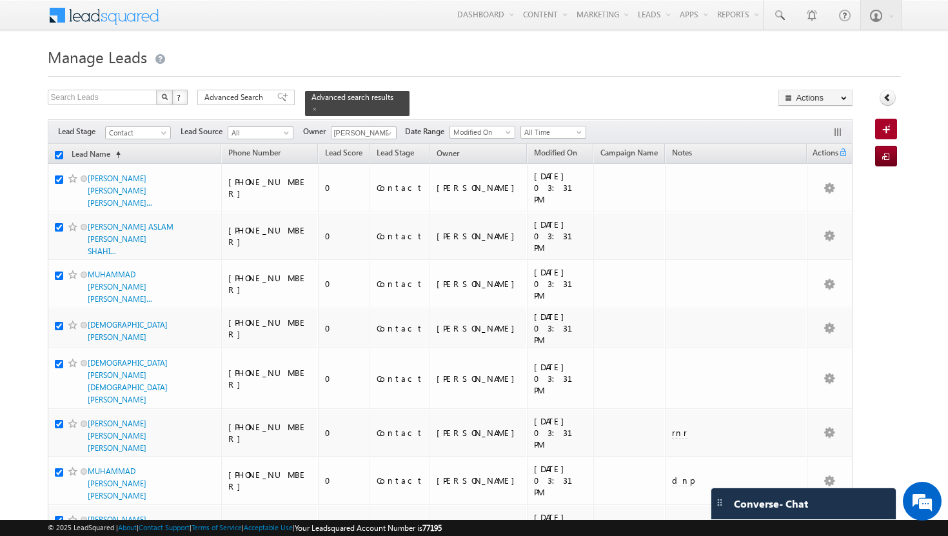
checkbox input "true"
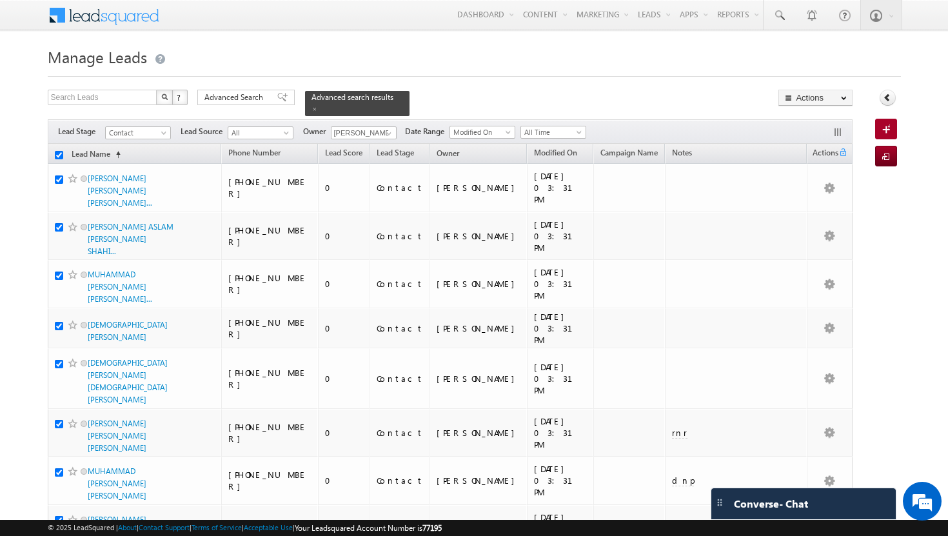
checkbox input "true"
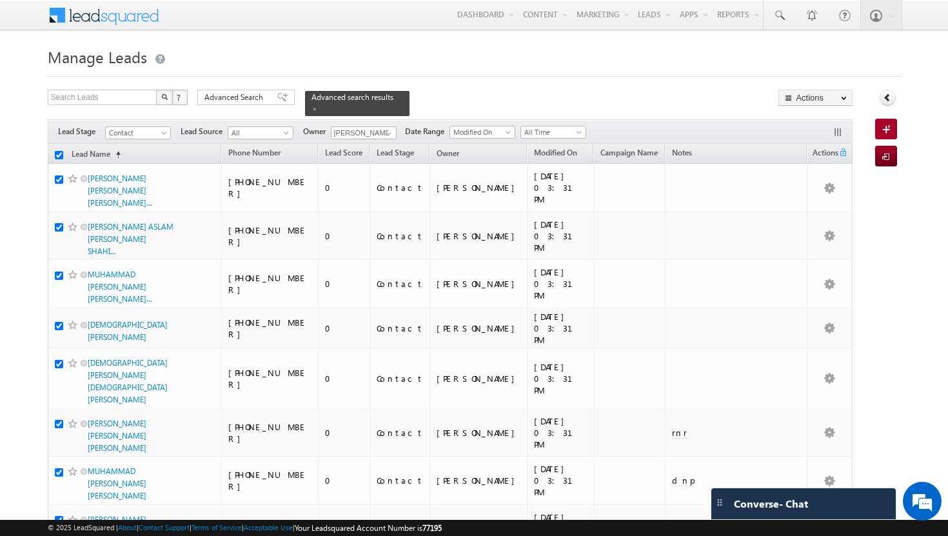
checkbox input "true"
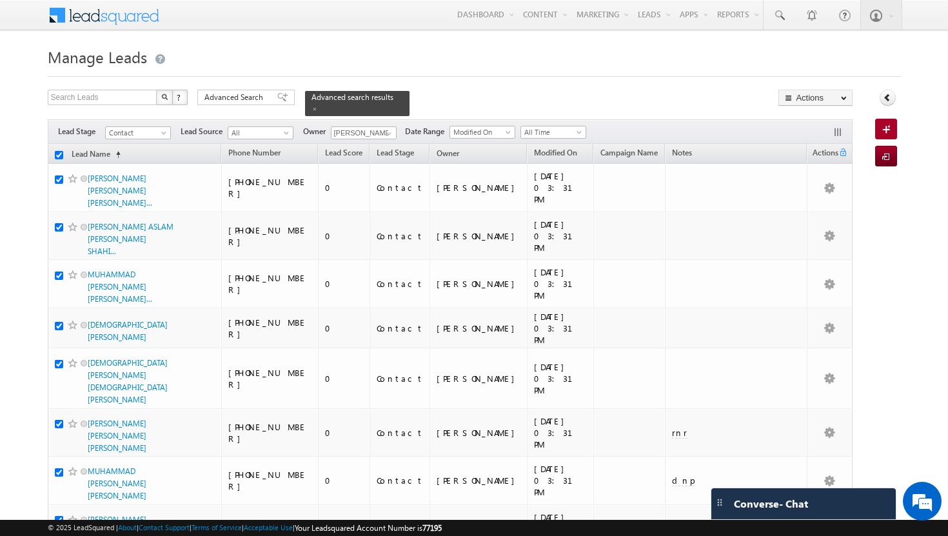
checkbox input "true"
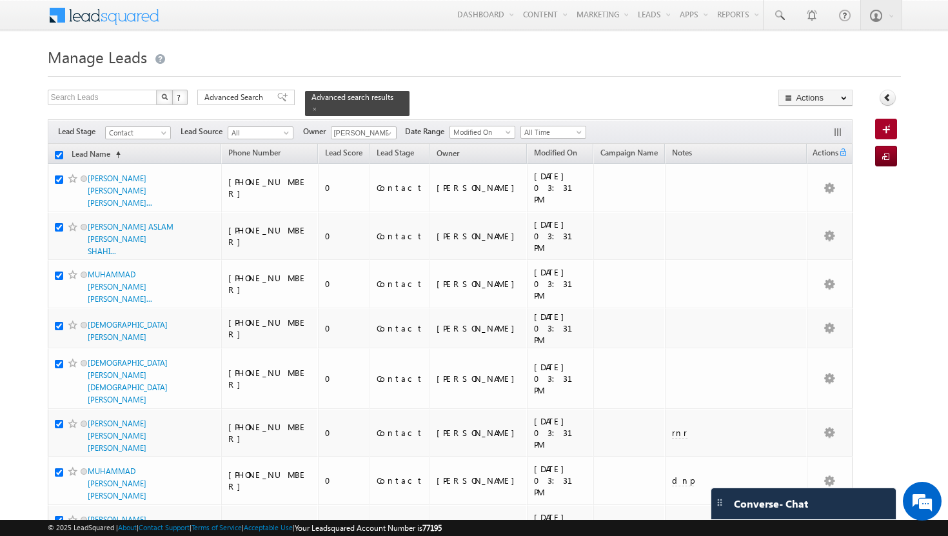
checkbox input "true"
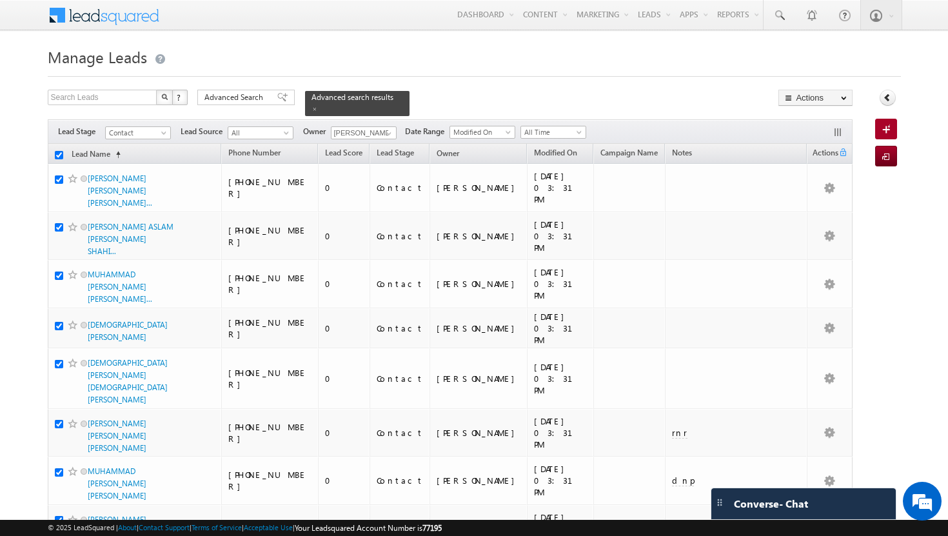
checkbox input "true"
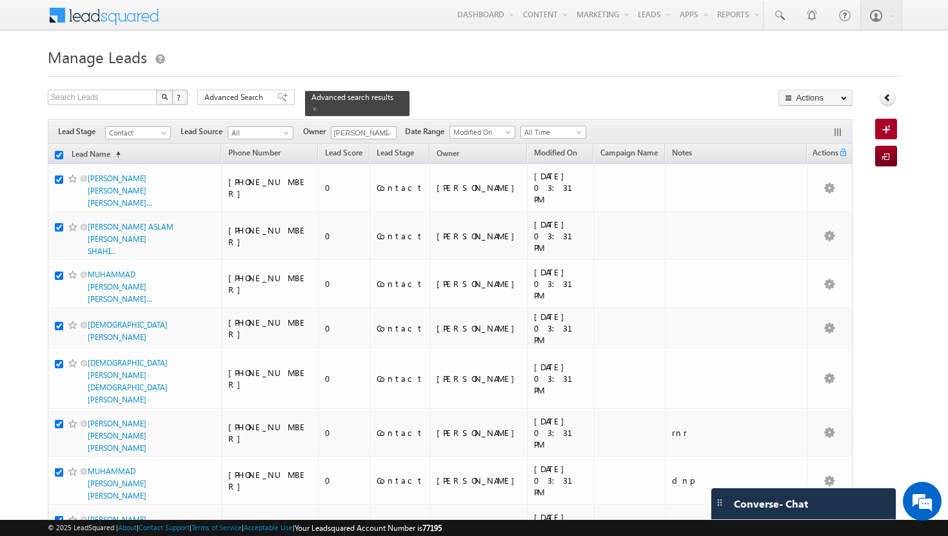
checkbox input "true"
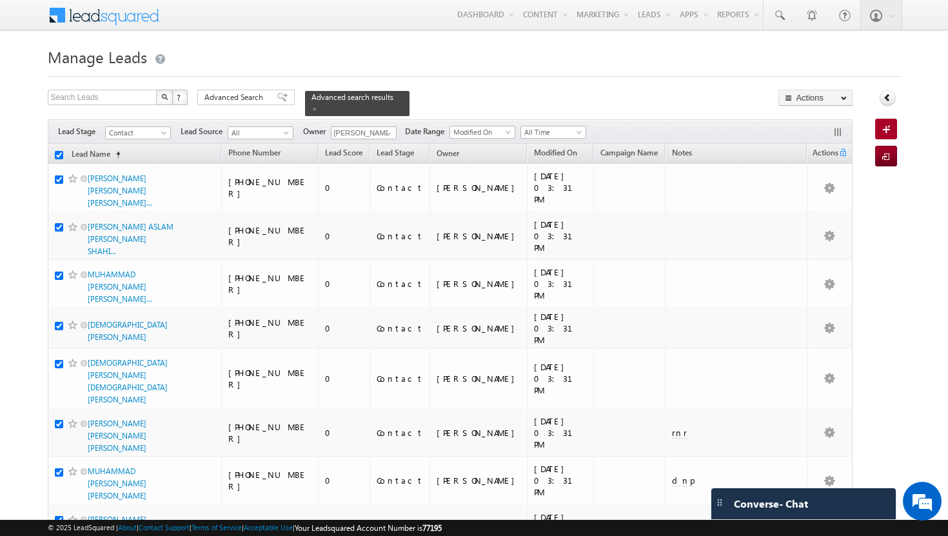
checkbox input "true"
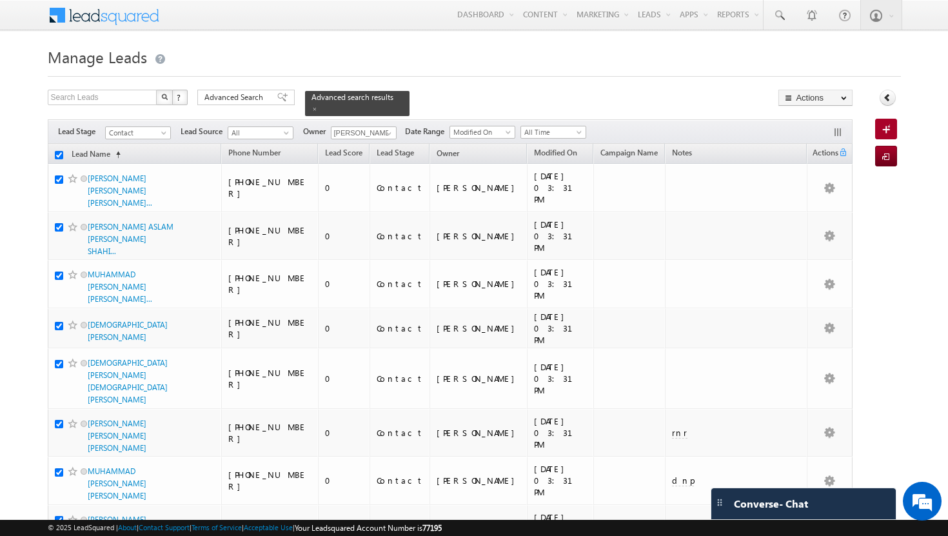
checkbox input "true"
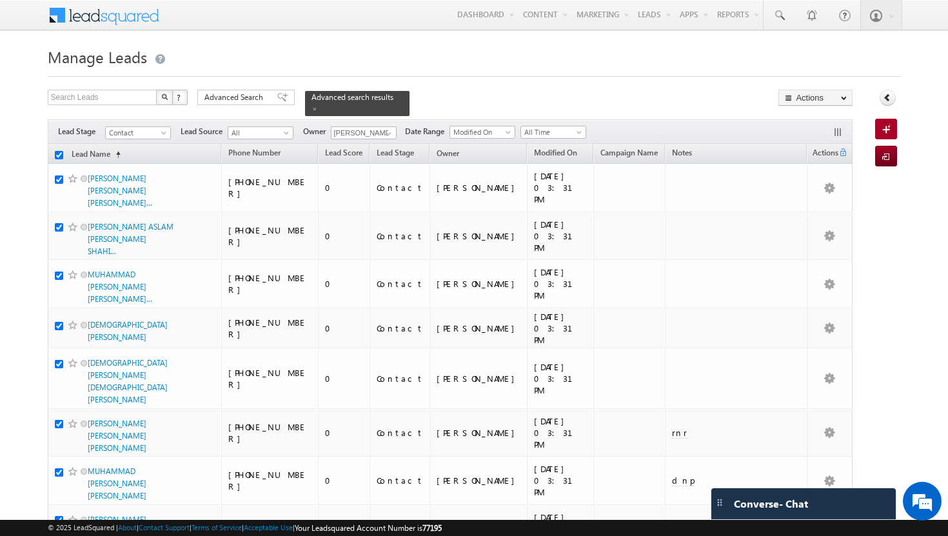
checkbox input "true"
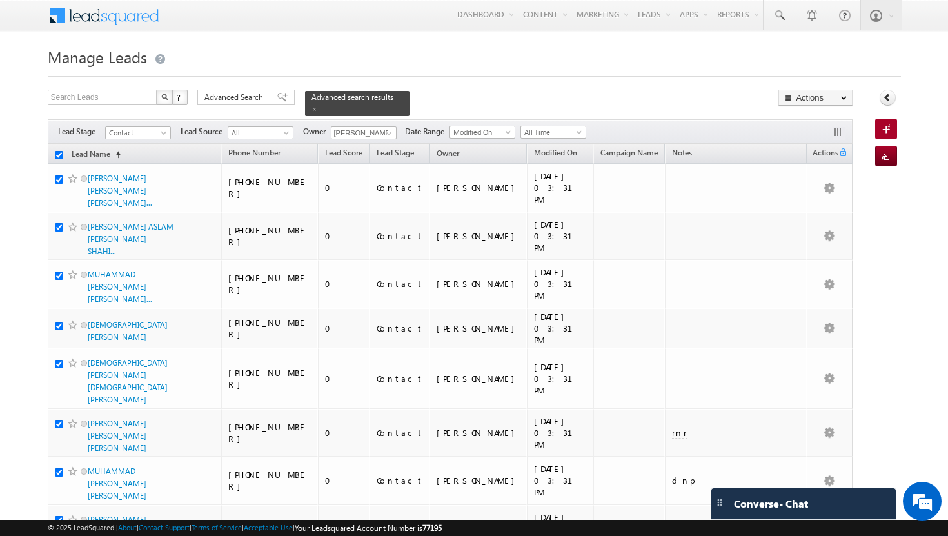
checkbox input "true"
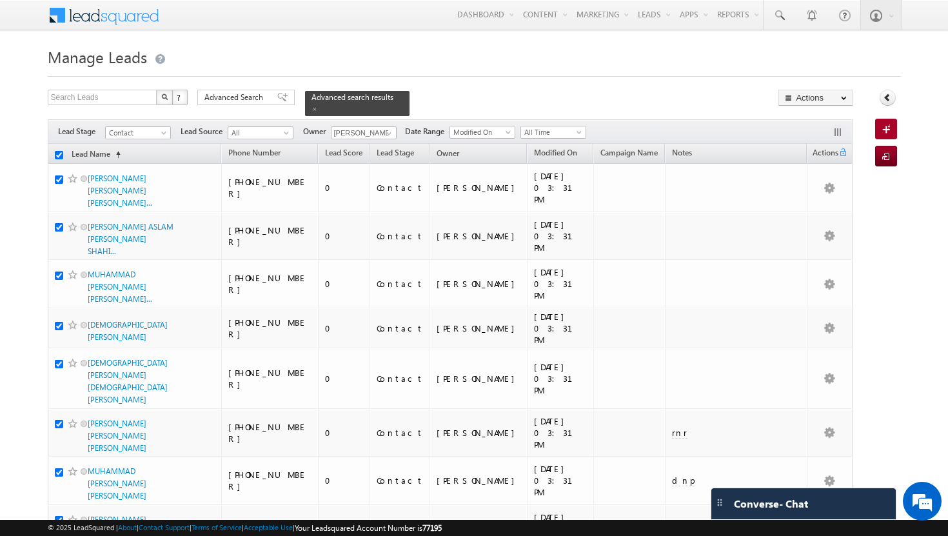
checkbox input "true"
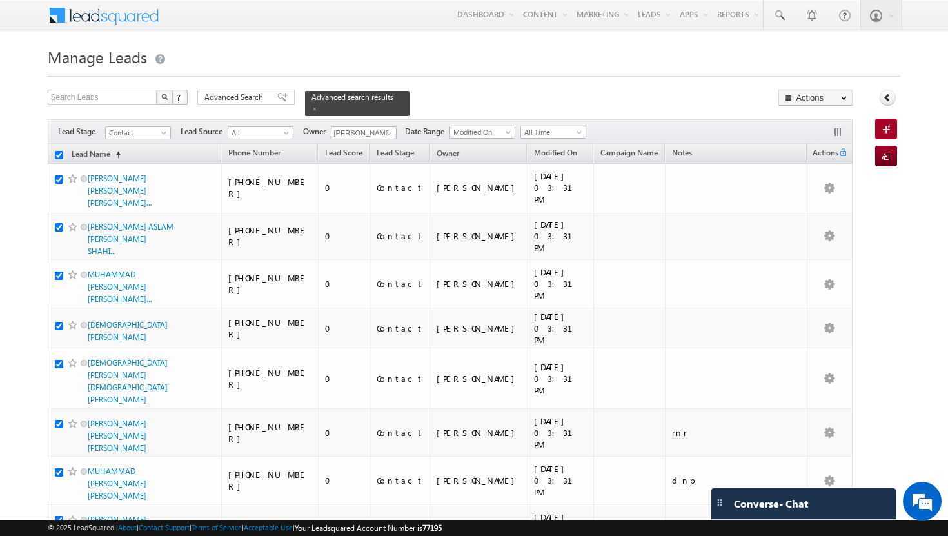
checkbox input "true"
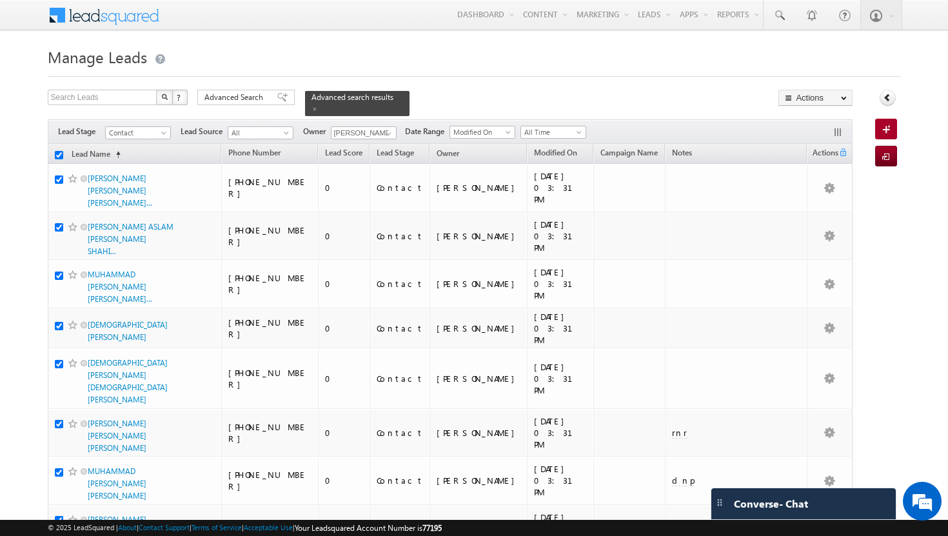
checkbox input "true"
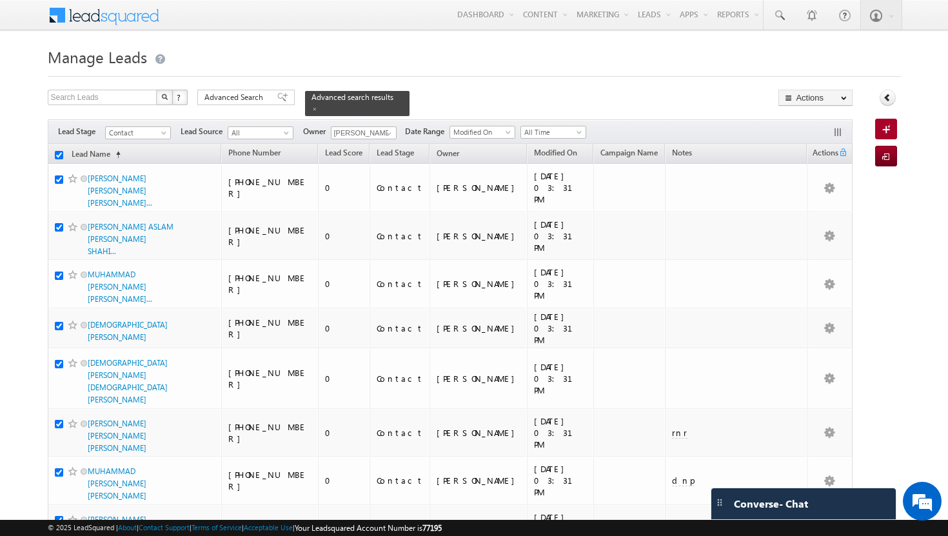
checkbox input "true"
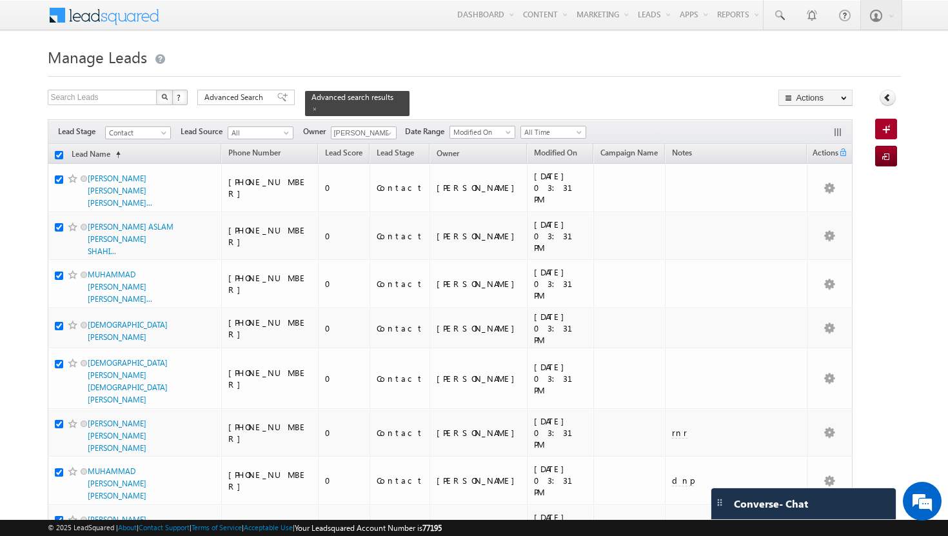
checkbox input "true"
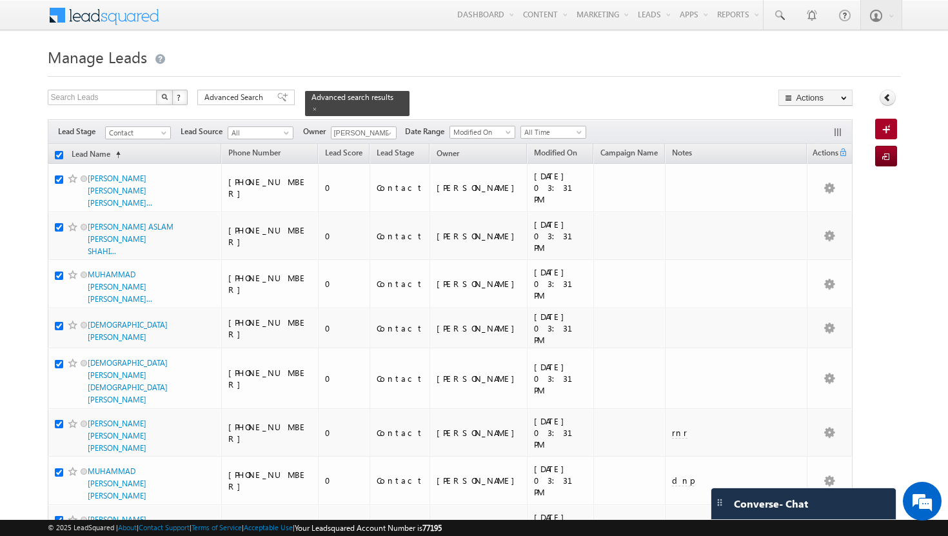
checkbox input "true"
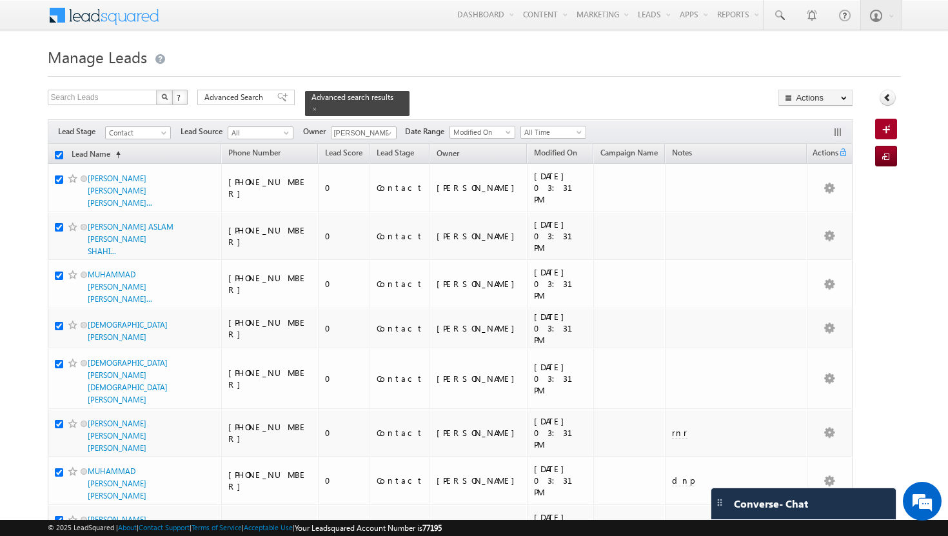
checkbox input "true"
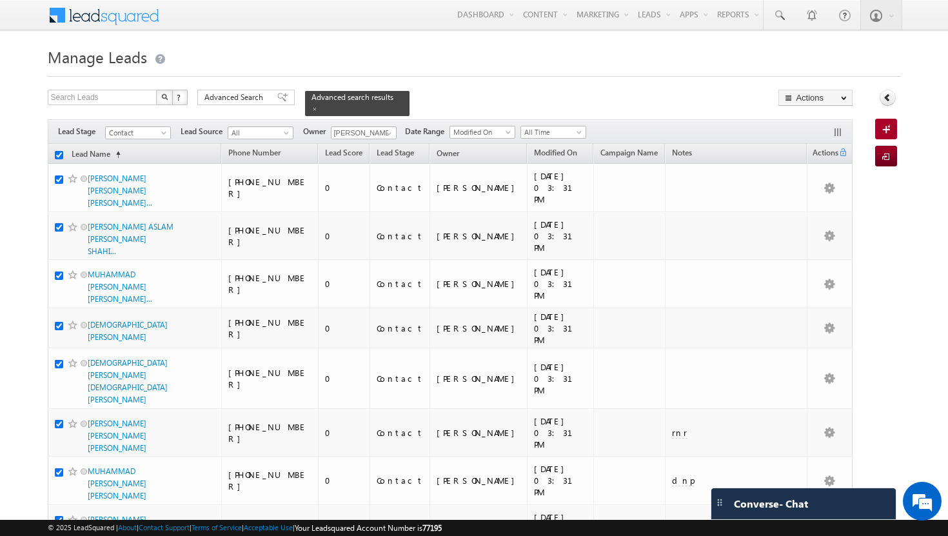
checkbox input "true"
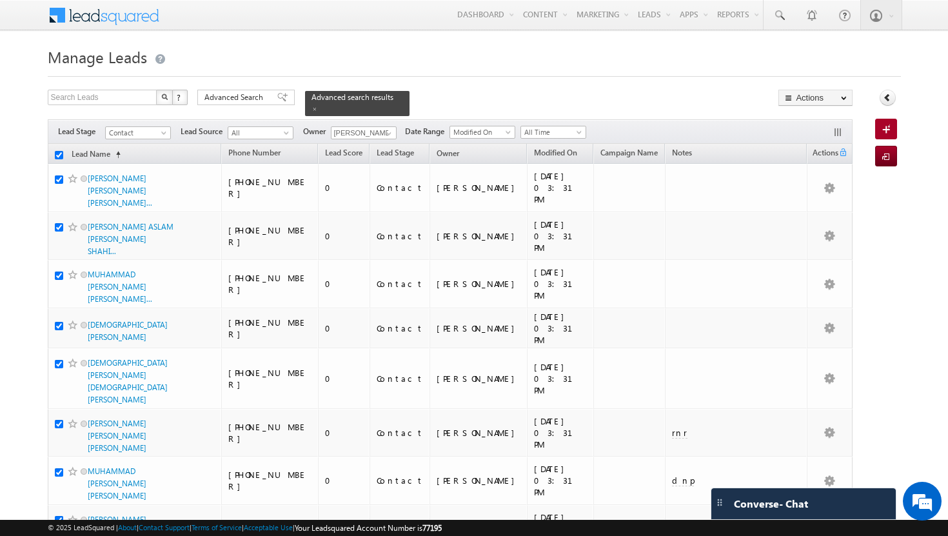
checkbox input "true"
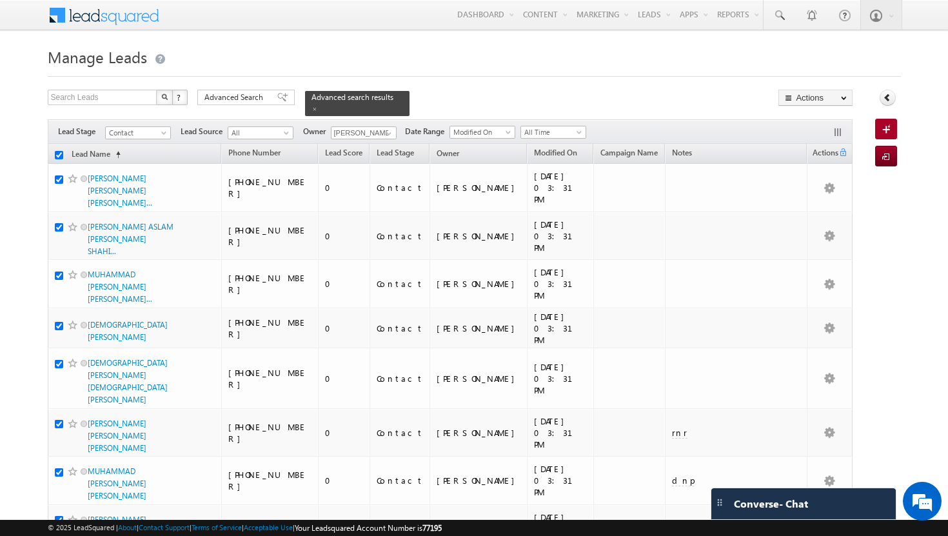
checkbox input "true"
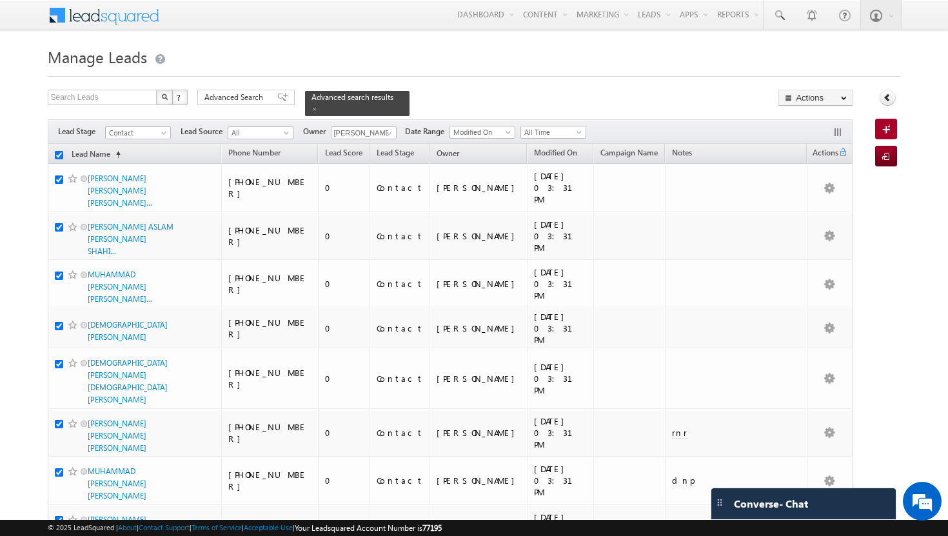
checkbox input "true"
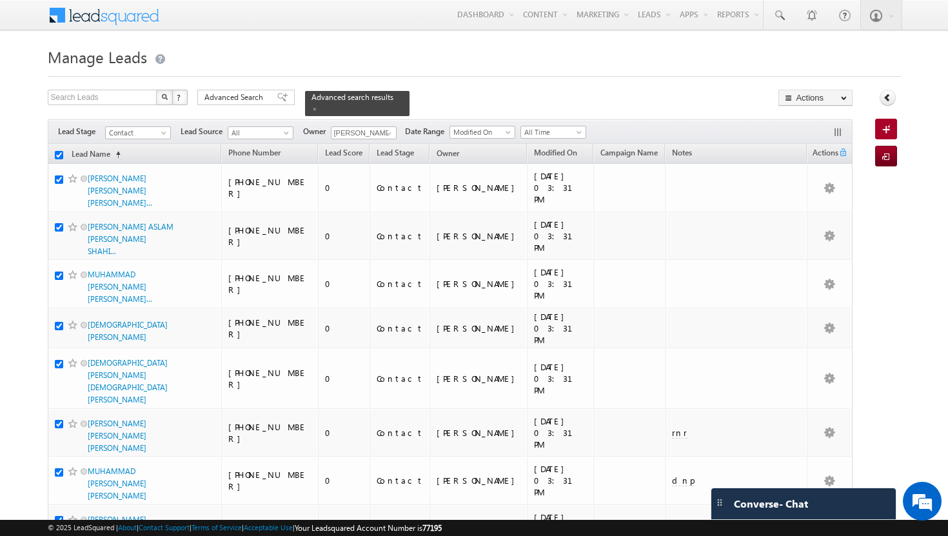
checkbox input "true"
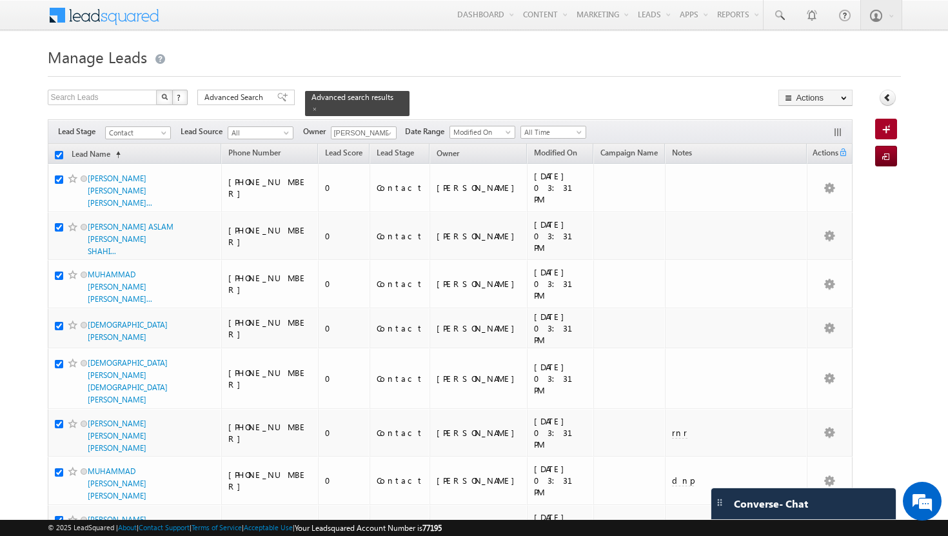
checkbox input "true"
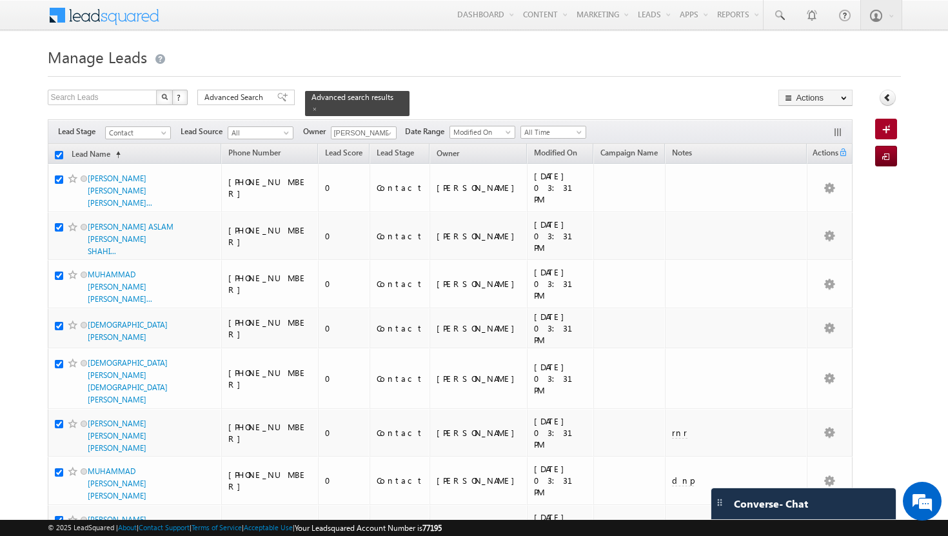
checkbox input "true"
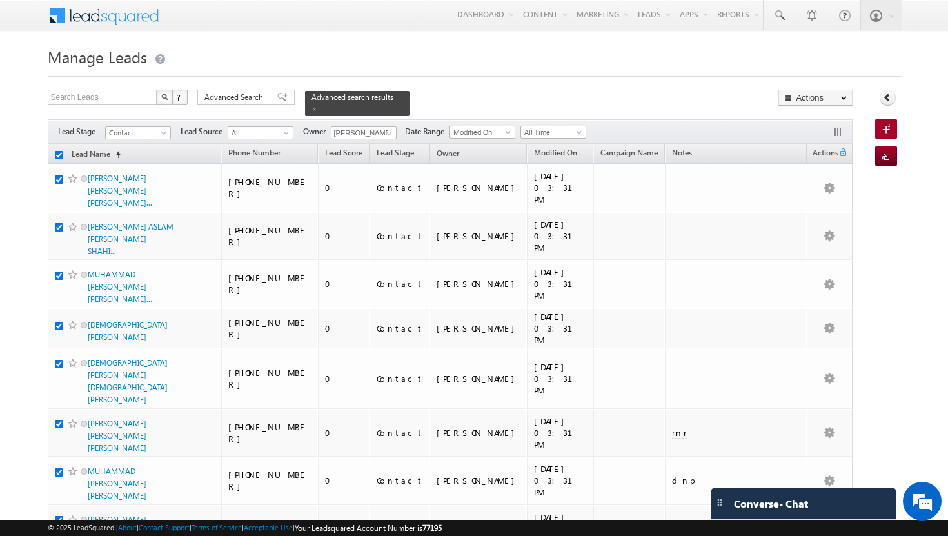
checkbox input "true"
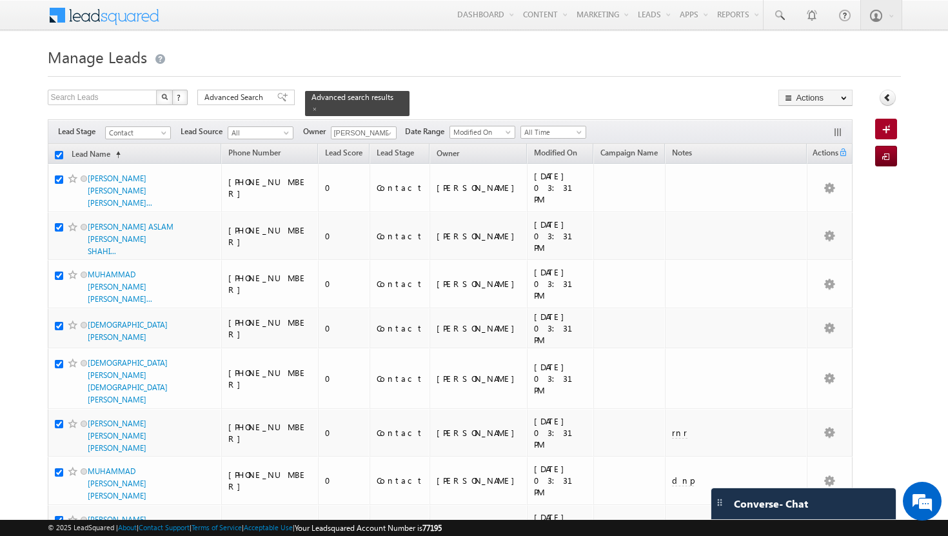
checkbox input "true"
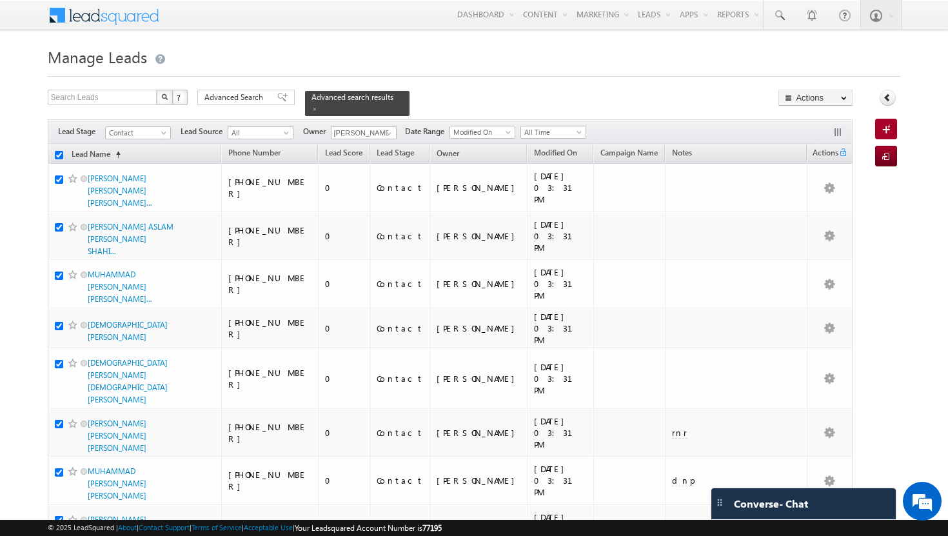
checkbox input "true"
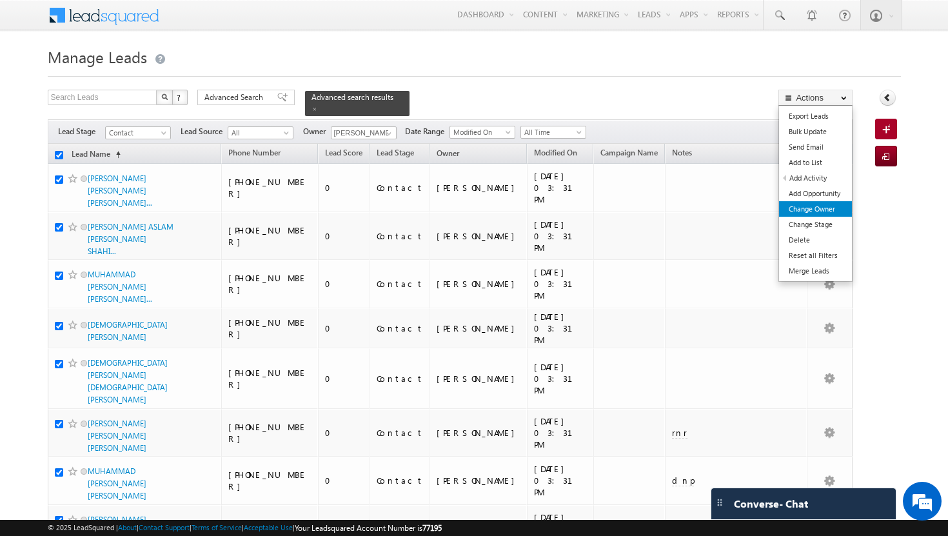
click at [814, 208] on link "Change Owner" at bounding box center [815, 208] width 73 height 15
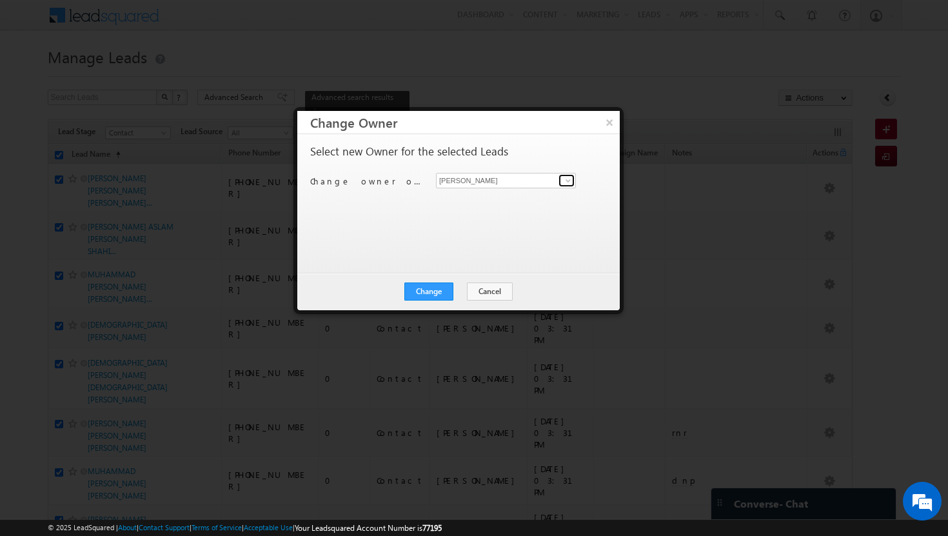
click at [568, 182] on span at bounding box center [568, 180] width 10 height 10
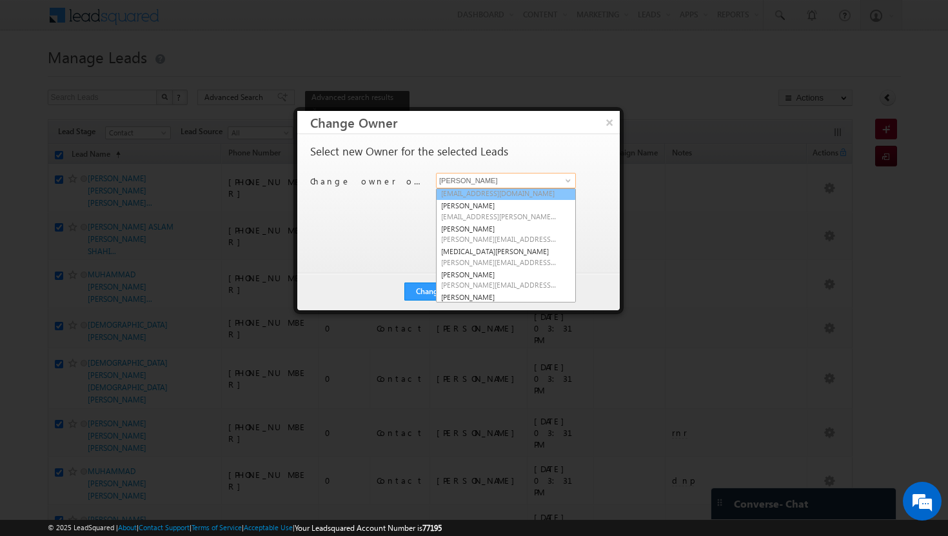
scroll to position [116, 0]
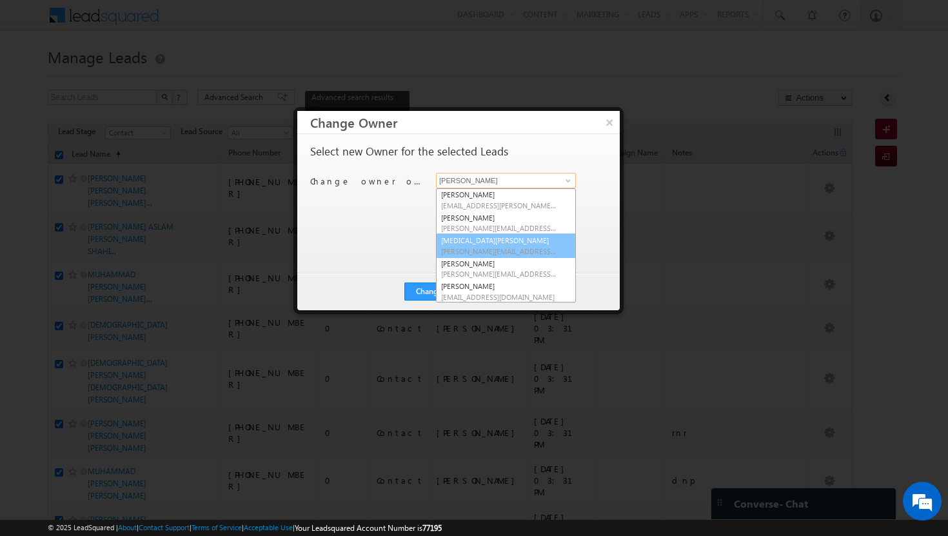
click at [528, 239] on link "syeda bibijan syeda.bibijan@indglobal.ae" at bounding box center [506, 246] width 140 height 25
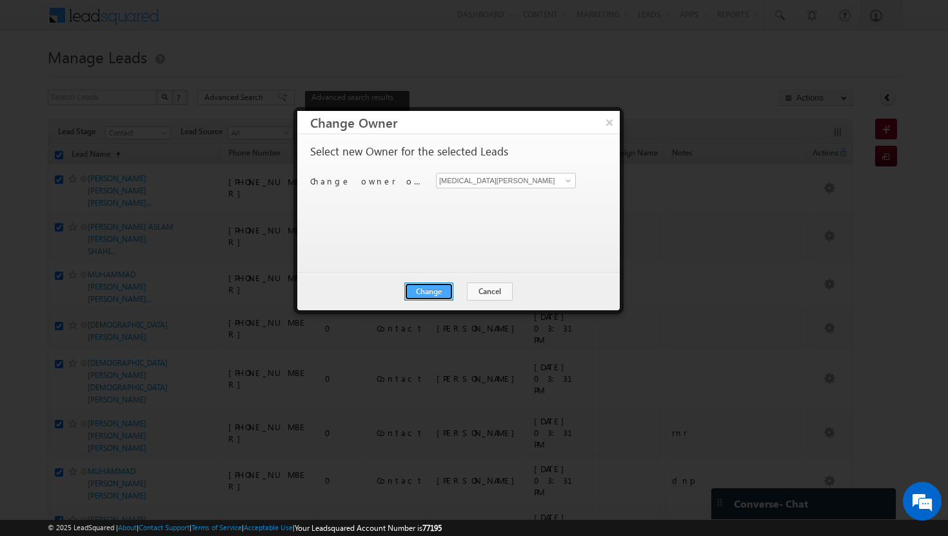
click at [447, 288] on button "Change" at bounding box center [428, 292] width 49 height 18
click at [459, 288] on button "Close" at bounding box center [460, 292] width 41 height 18
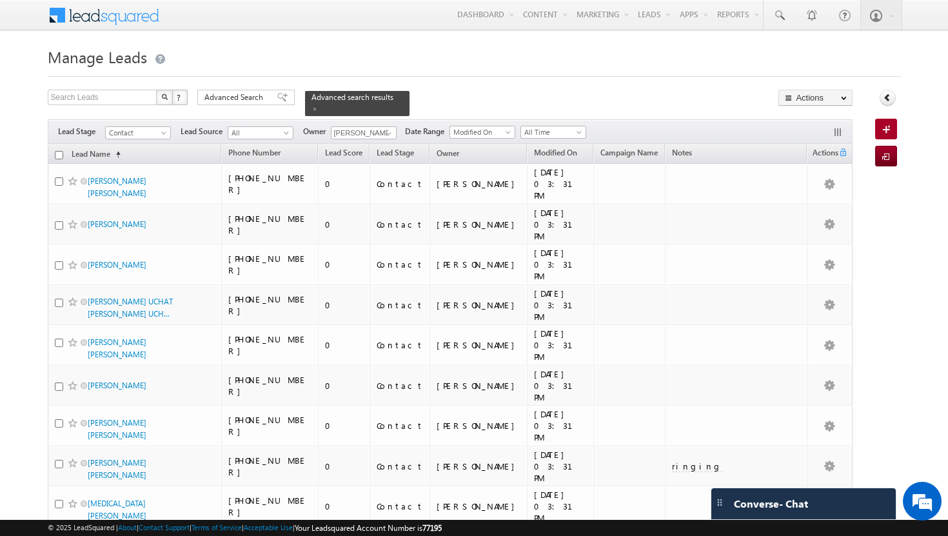
click at [60, 151] on input "checkbox" at bounding box center [59, 155] width 8 height 8
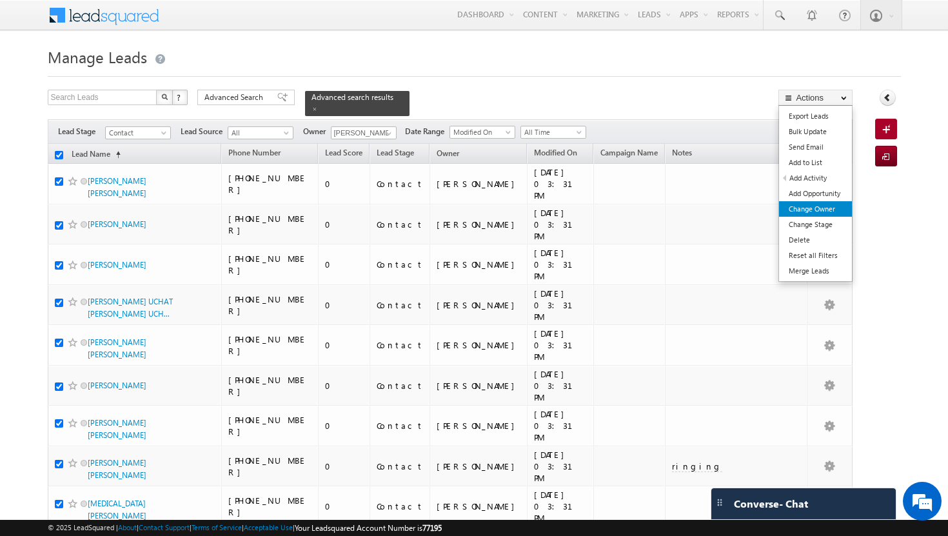
click at [828, 210] on link "Change Owner" at bounding box center [815, 208] width 73 height 15
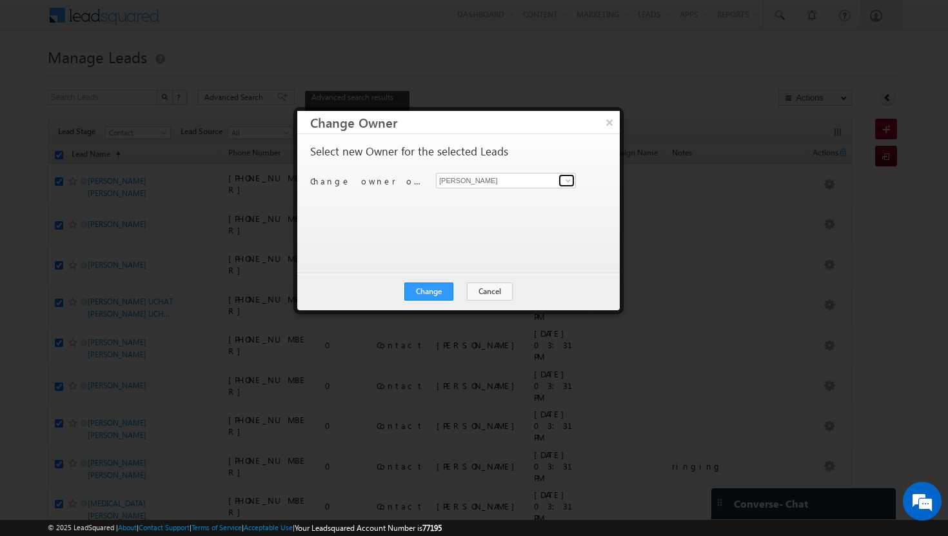
click at [570, 177] on span at bounding box center [568, 180] width 10 height 10
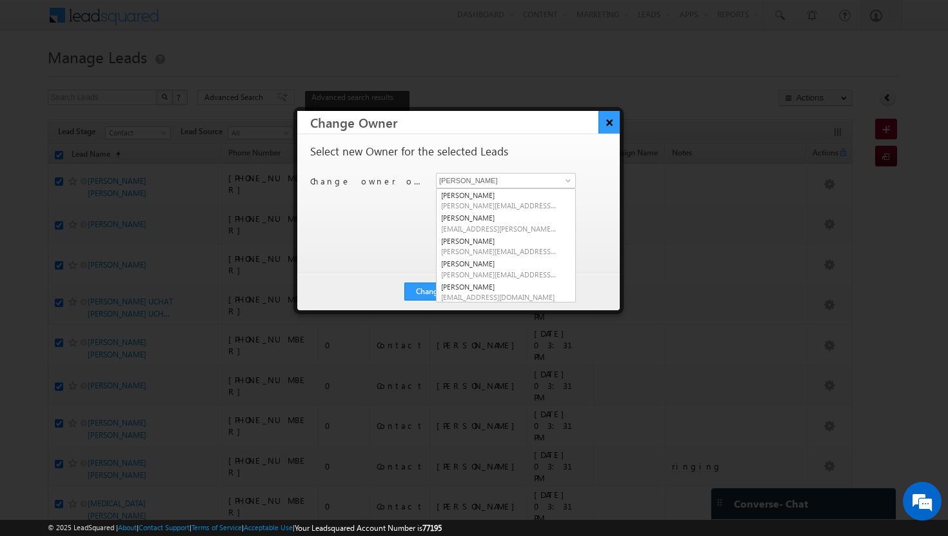
click at [612, 123] on button "×" at bounding box center [609, 122] width 21 height 23
